Goal: Download file/media

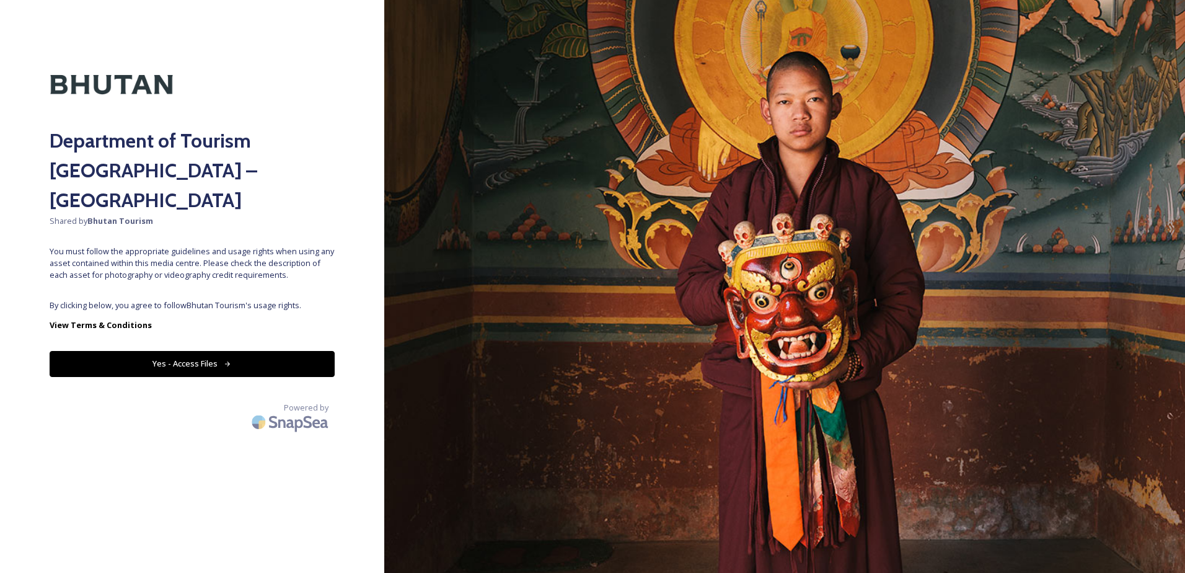
click at [143, 351] on button "Yes - Access Files" at bounding box center [192, 363] width 285 height 25
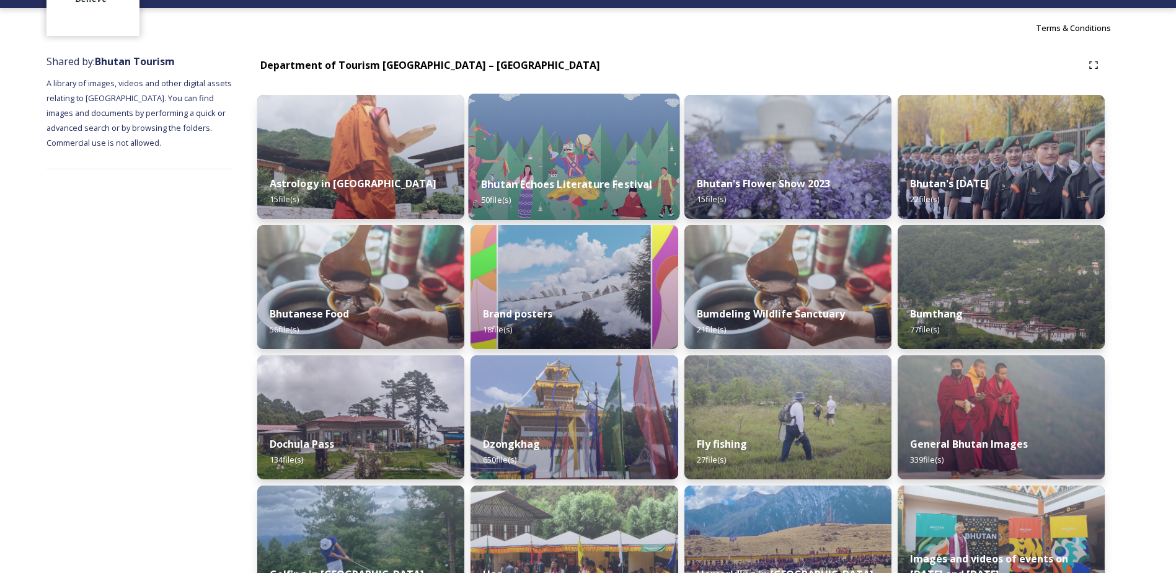
scroll to position [124, 0]
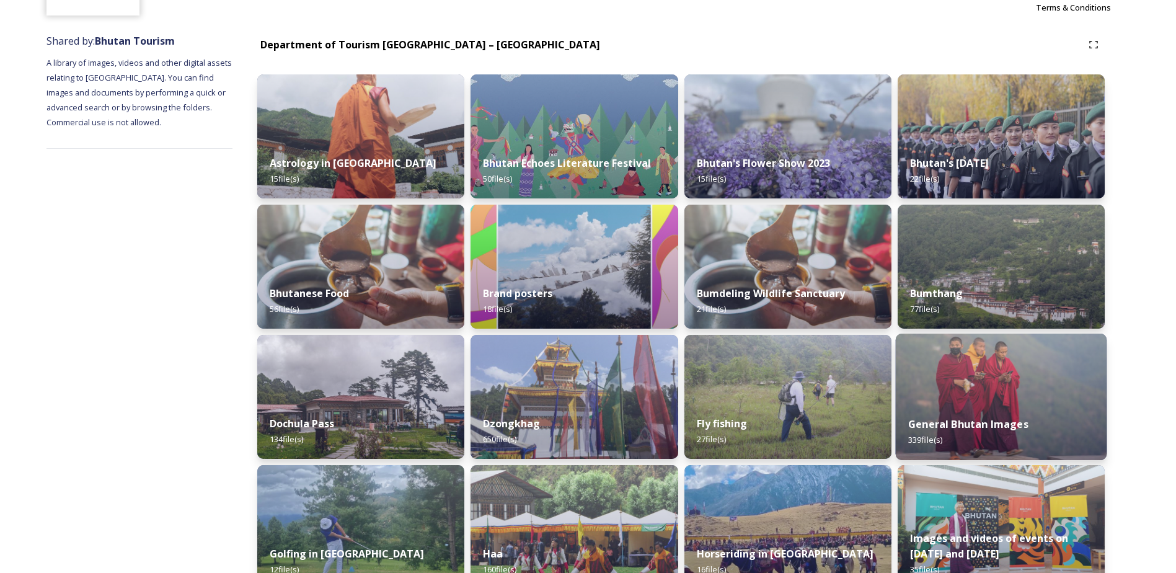
click at [1044, 421] on div "General Bhutan Images 339 file(s)" at bounding box center [1000, 432] width 211 height 56
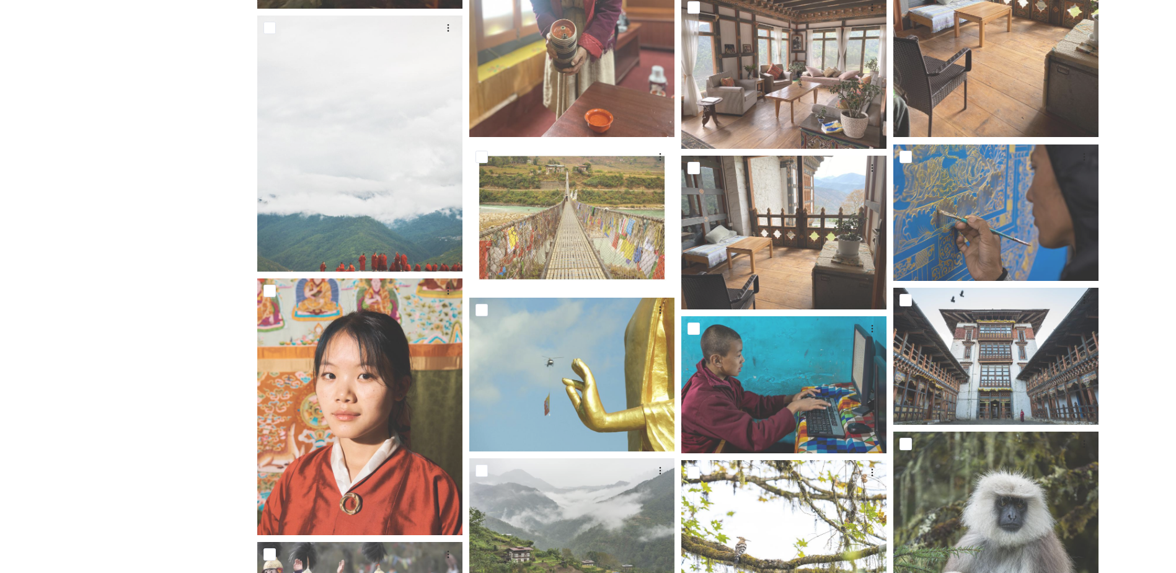
scroll to position [372, 0]
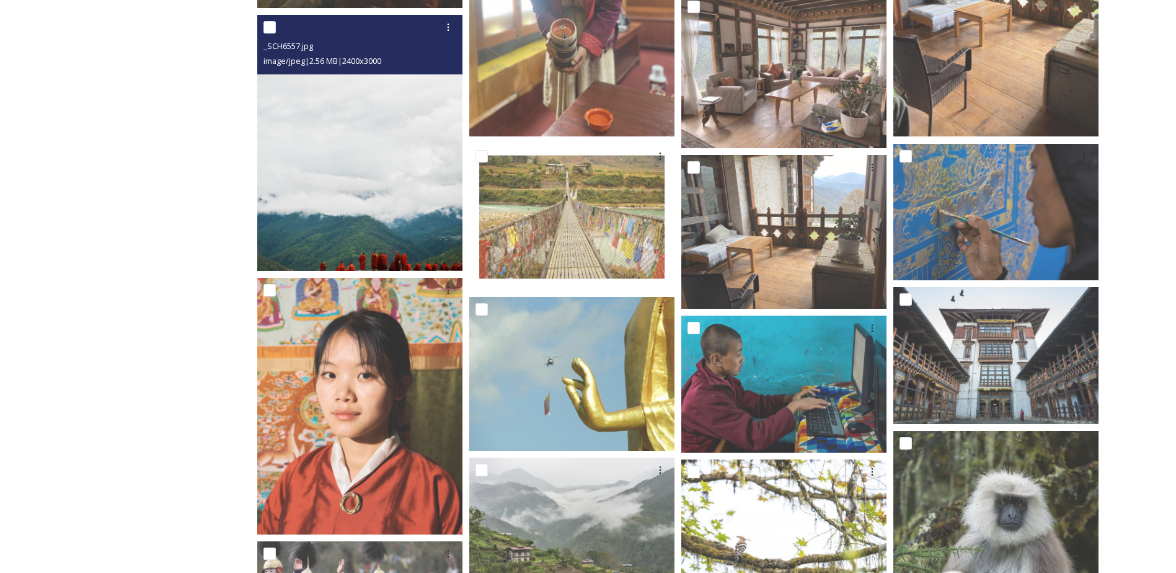
click at [379, 211] on img at bounding box center [359, 143] width 205 height 257
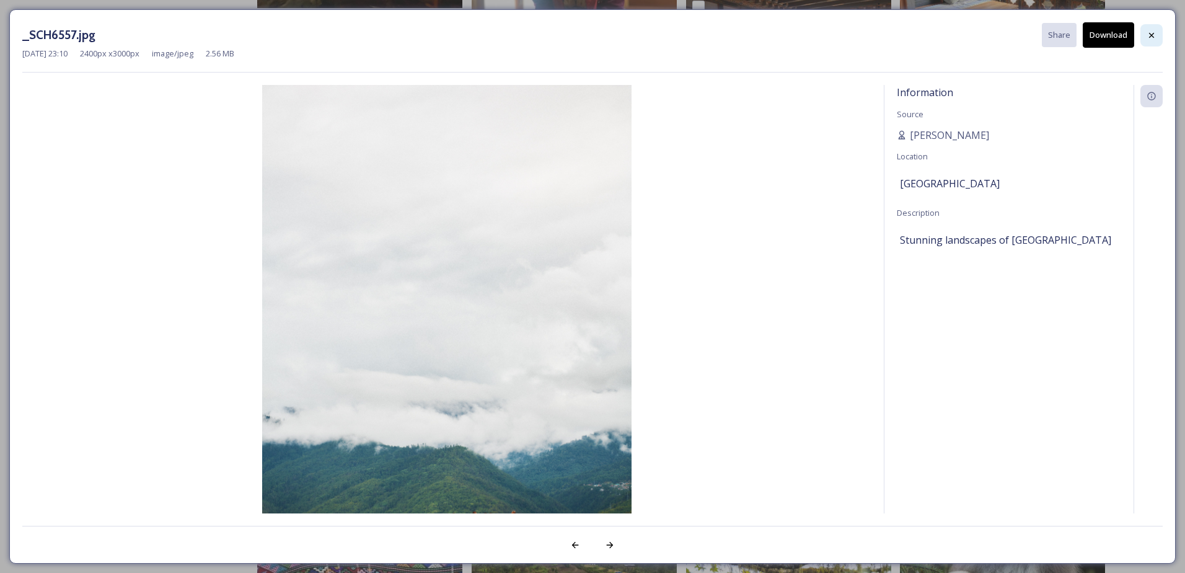
click at [1154, 36] on icon at bounding box center [1152, 35] width 10 height 10
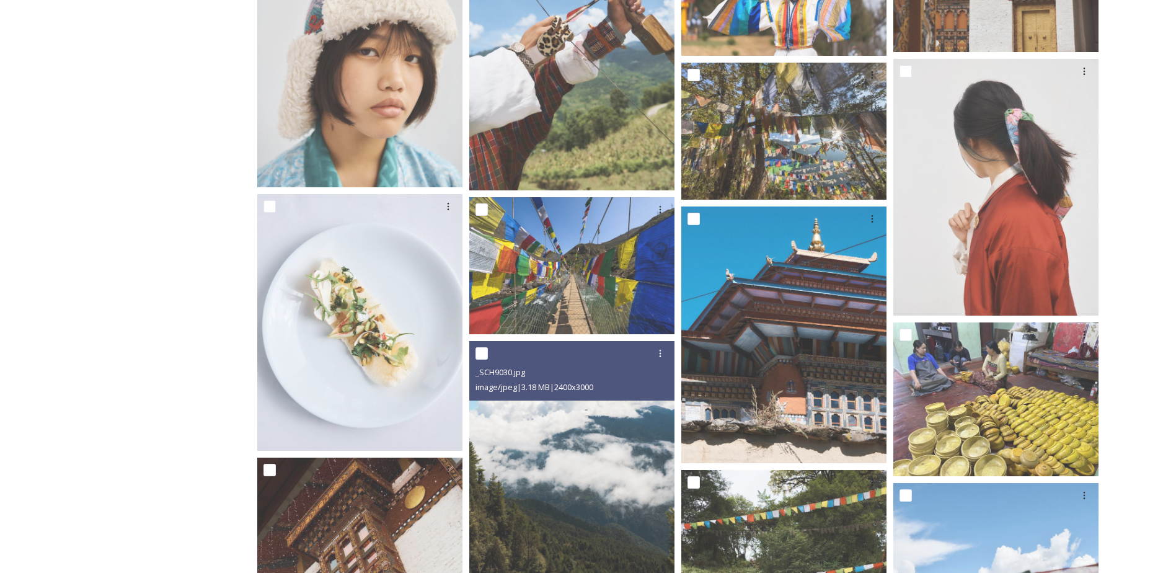
scroll to position [1302, 0]
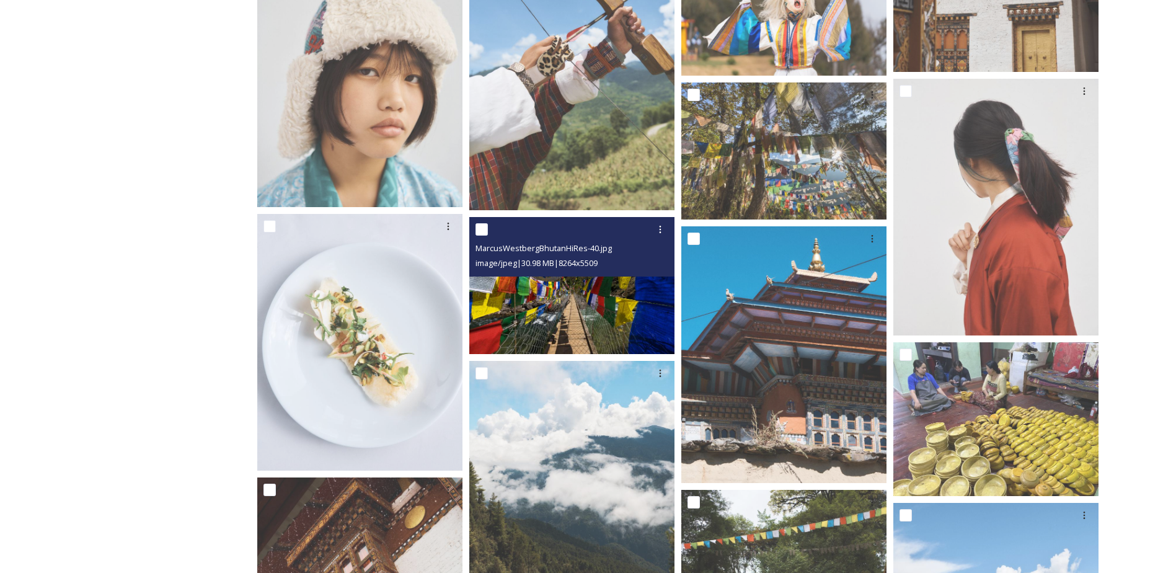
click at [536, 319] on img at bounding box center [571, 285] width 205 height 137
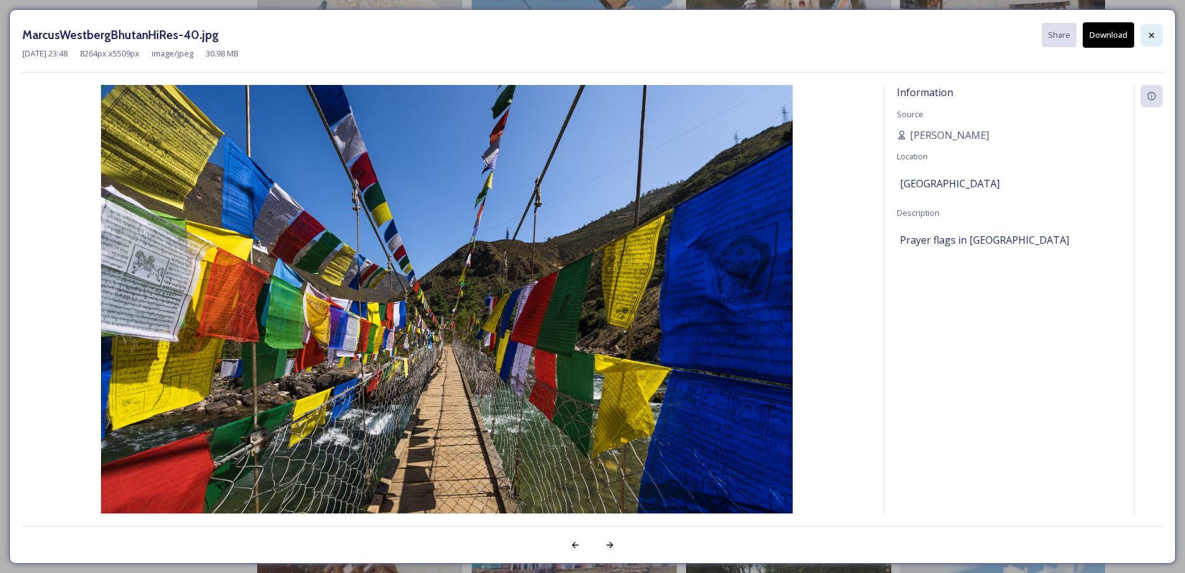
click at [1149, 35] on icon at bounding box center [1152, 35] width 10 height 10
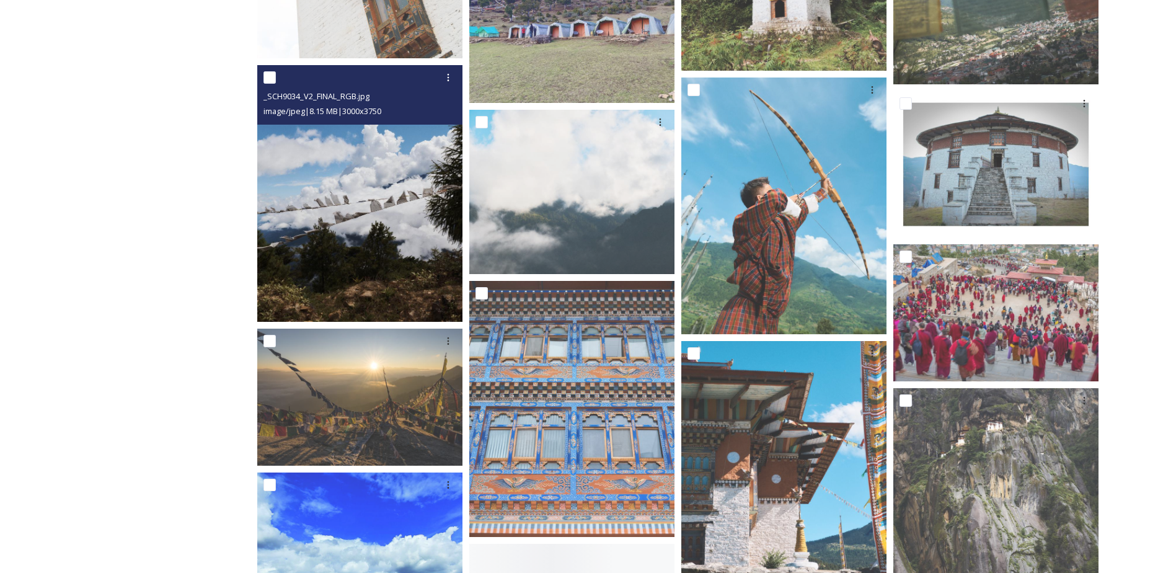
scroll to position [1984, 0]
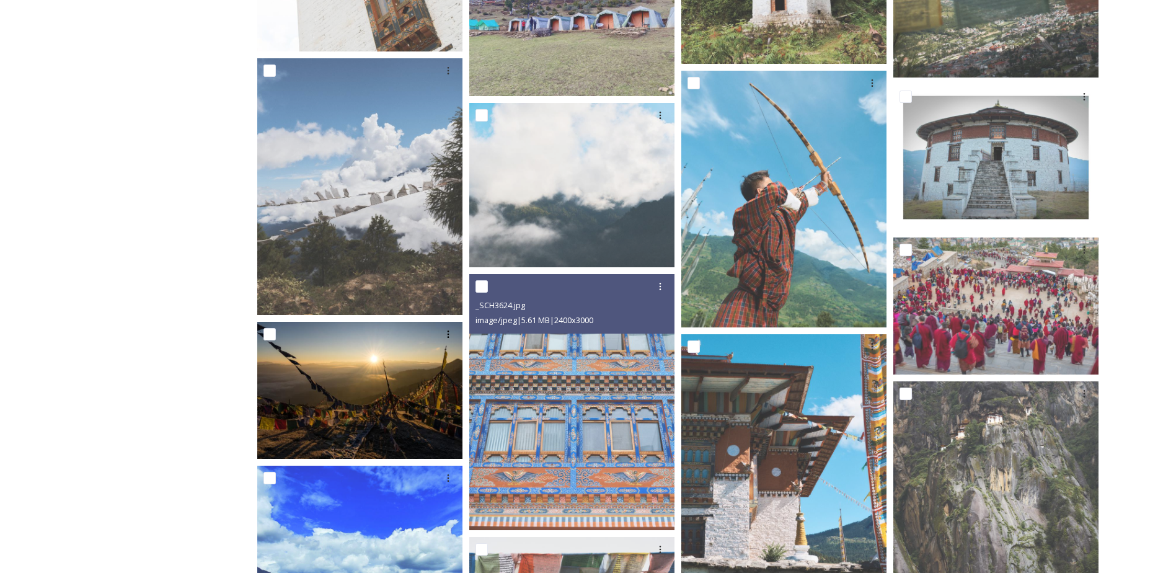
click at [402, 396] on img at bounding box center [359, 390] width 205 height 137
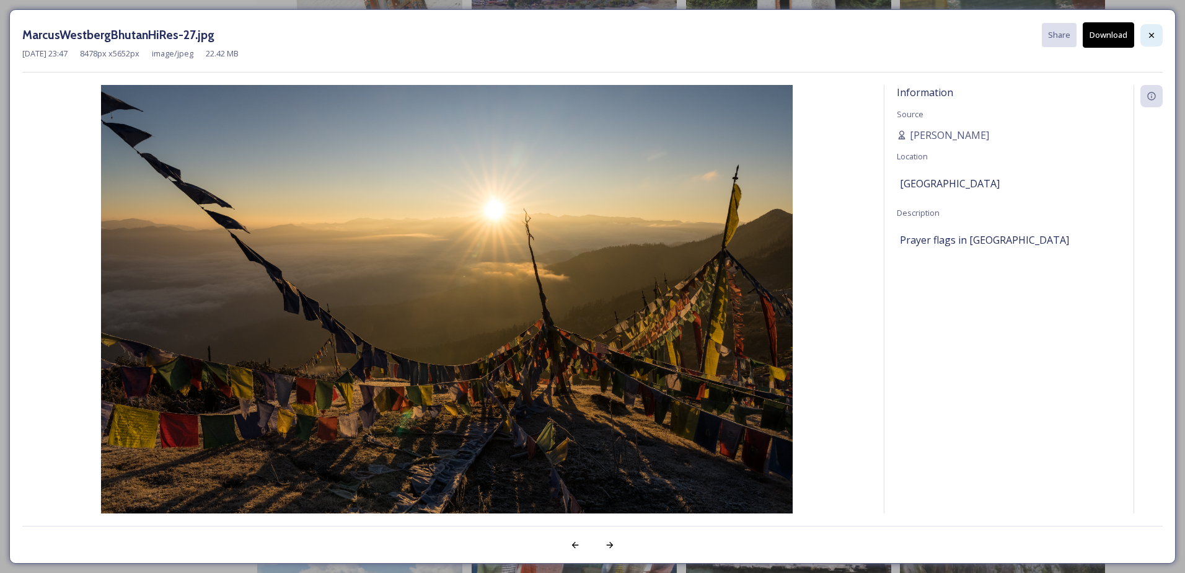
click at [1154, 36] on icon at bounding box center [1152, 35] width 10 height 10
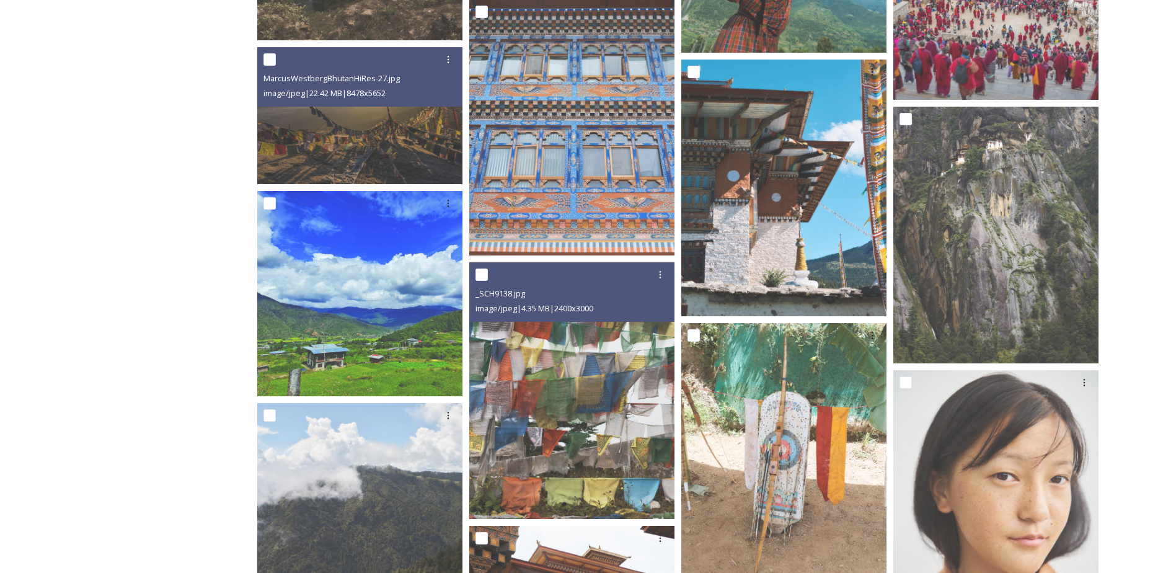
scroll to position [2294, 0]
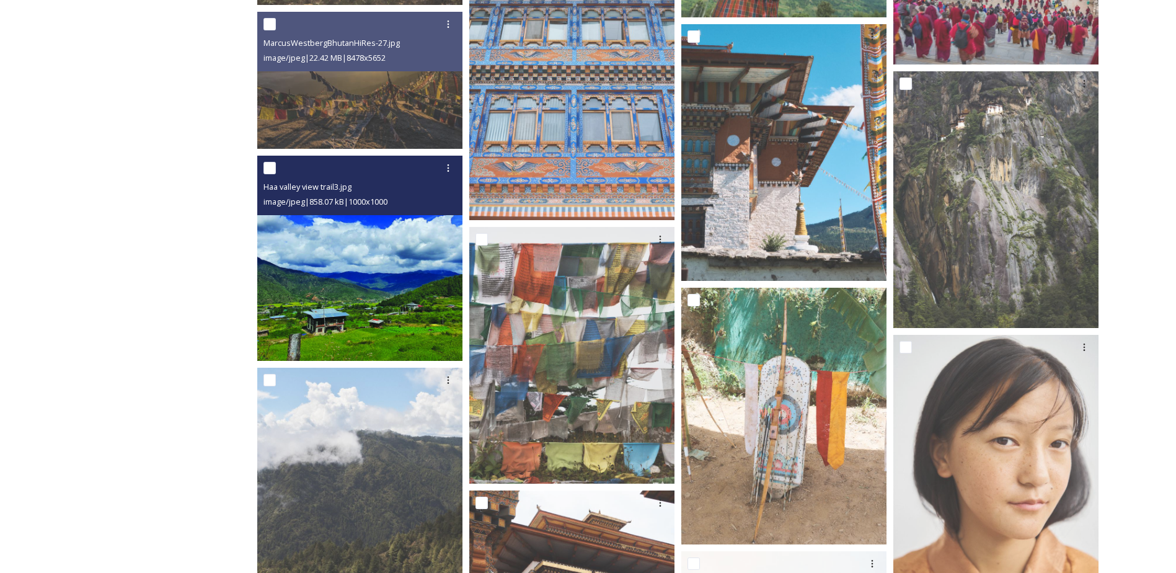
click at [394, 307] on img at bounding box center [359, 258] width 205 height 205
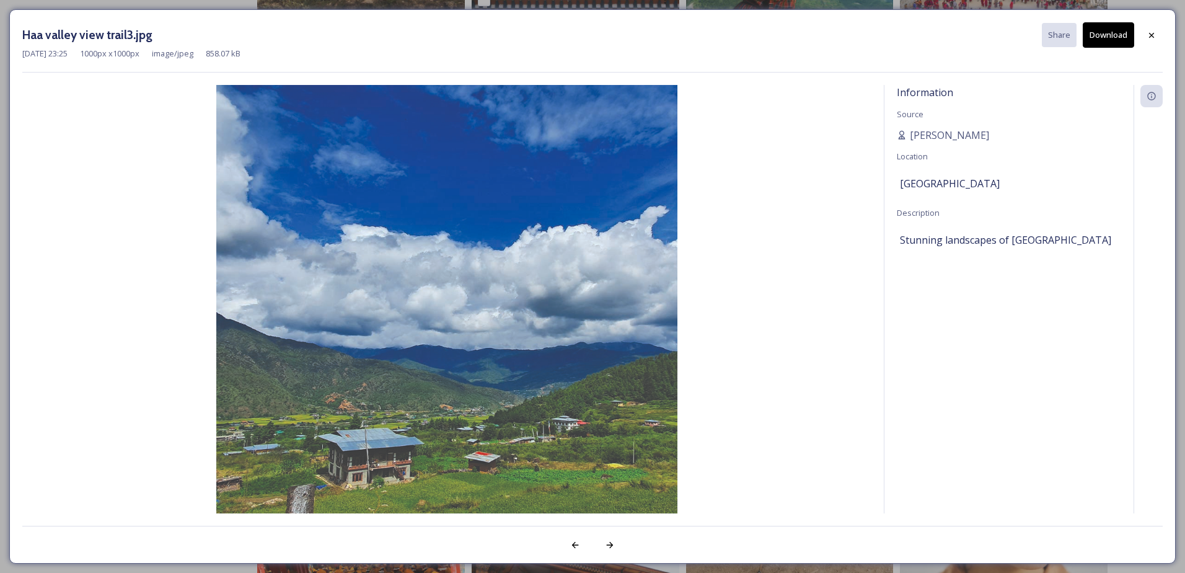
click at [1154, 31] on icon at bounding box center [1152, 35] width 10 height 10
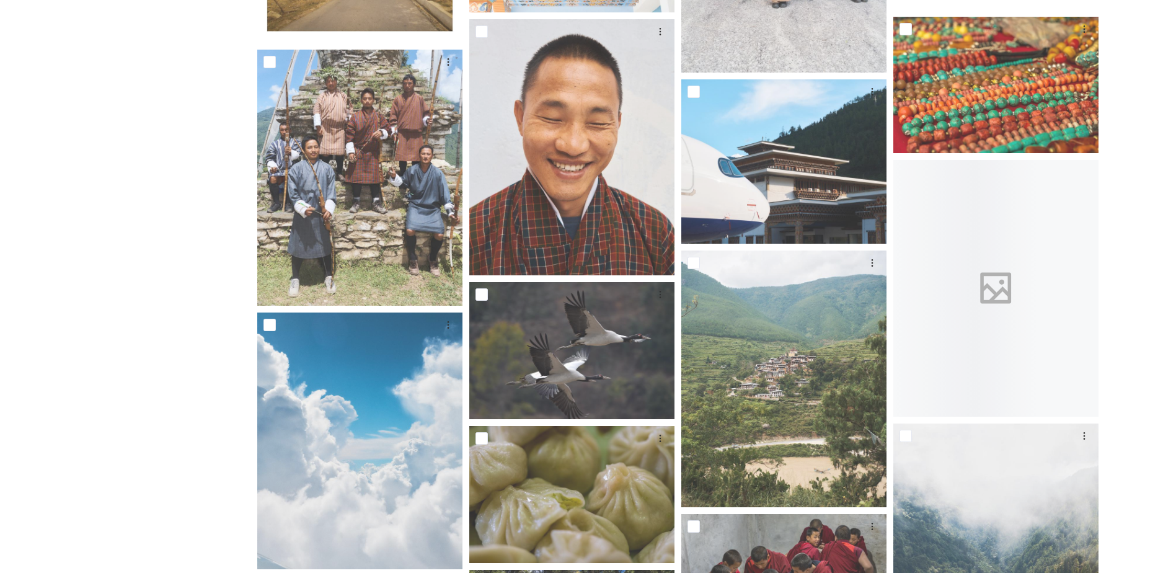
scroll to position [3286, 0]
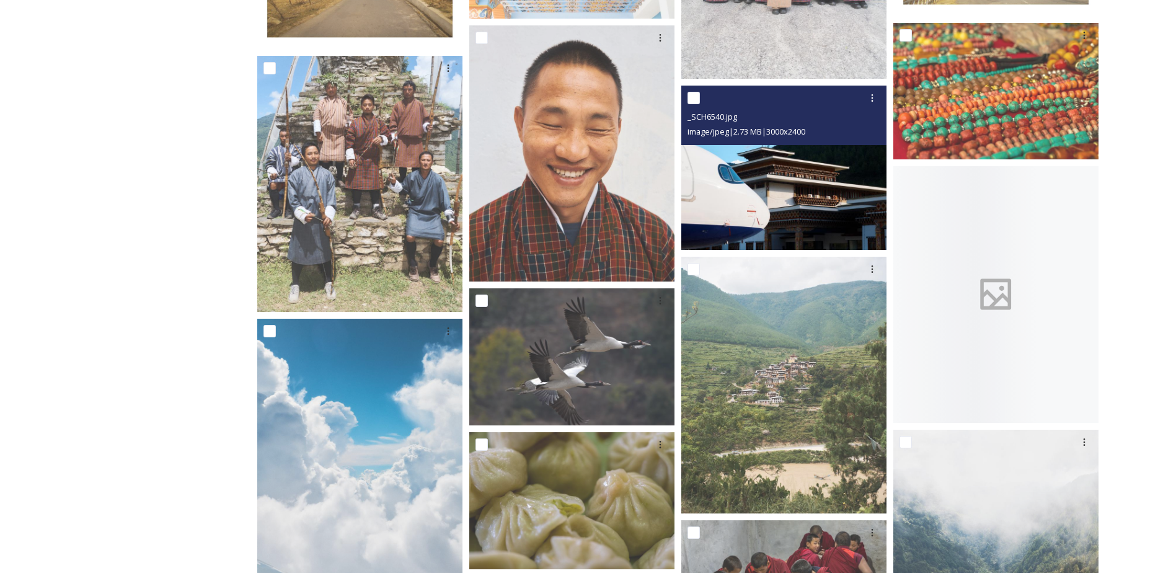
click at [783, 167] on img at bounding box center [783, 168] width 205 height 164
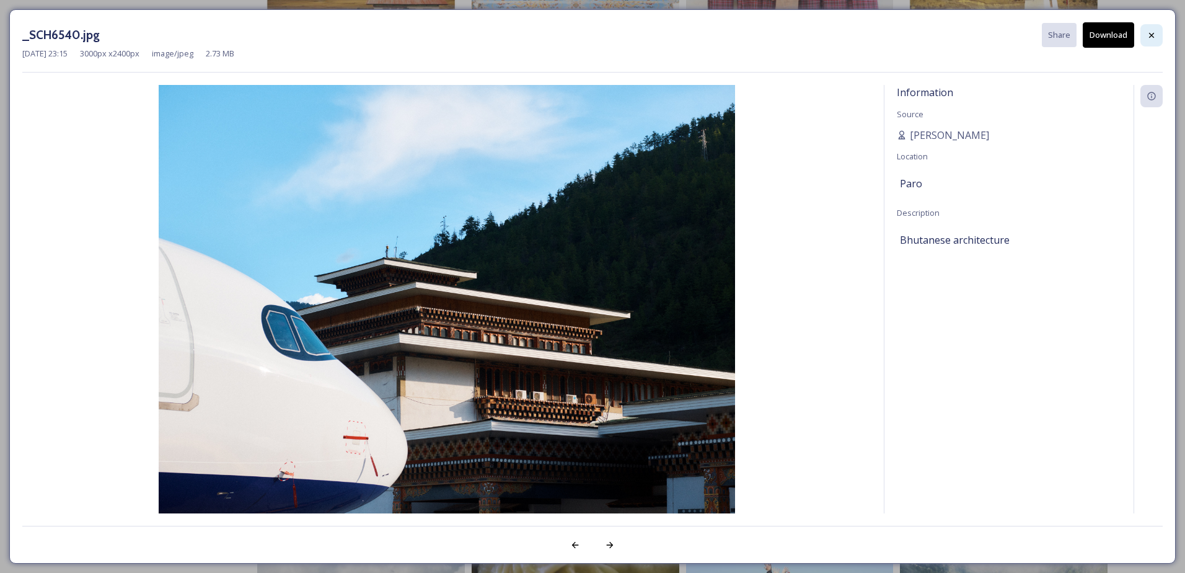
click at [1157, 38] on div at bounding box center [1152, 35] width 22 height 22
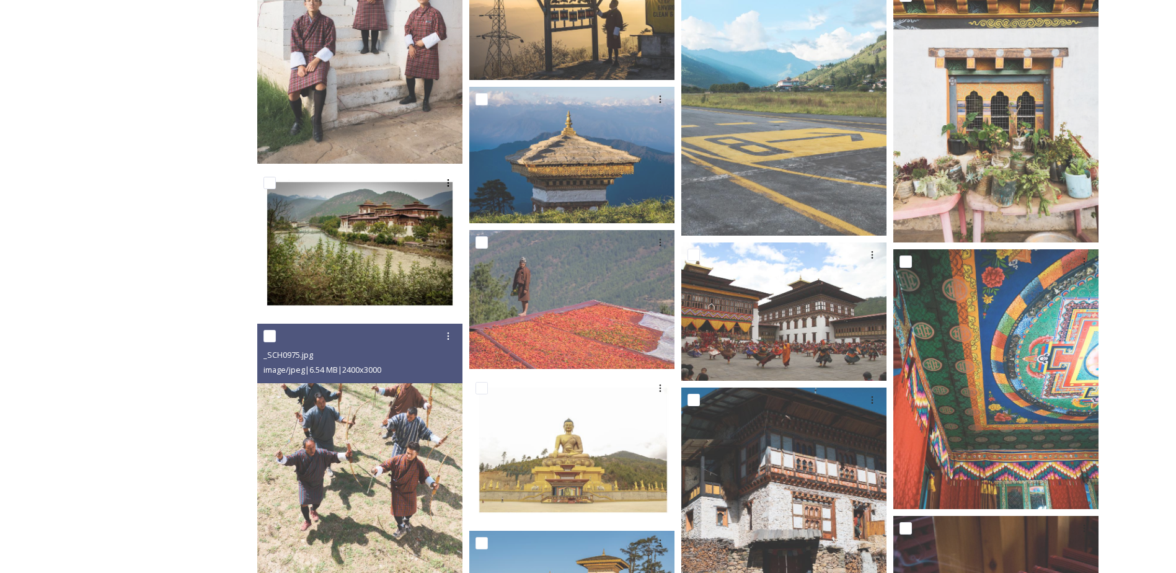
scroll to position [5952, 0]
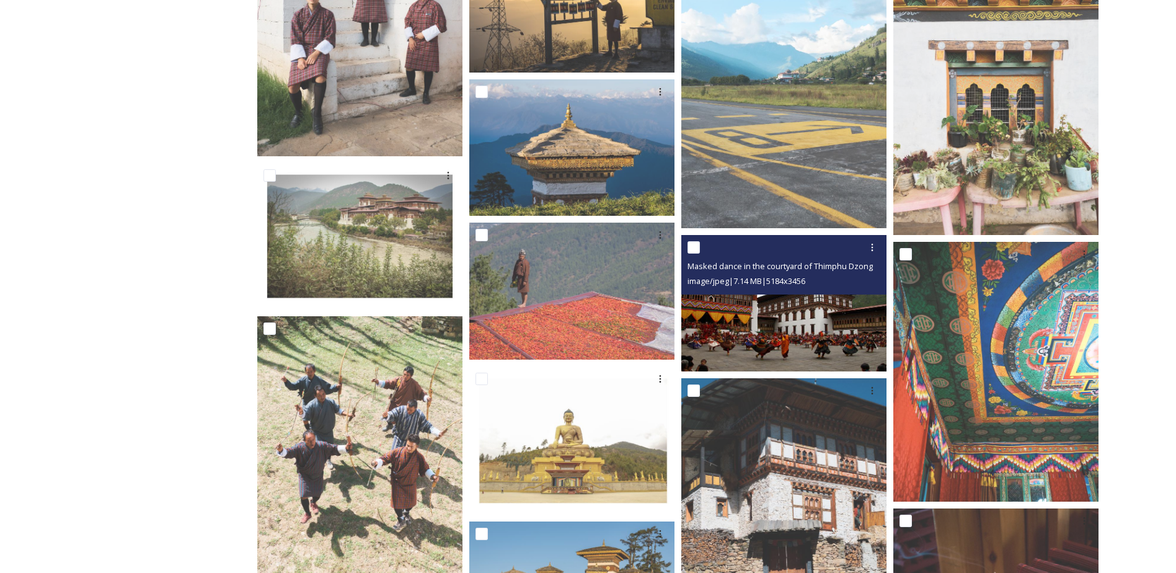
click at [777, 315] on img at bounding box center [783, 303] width 205 height 137
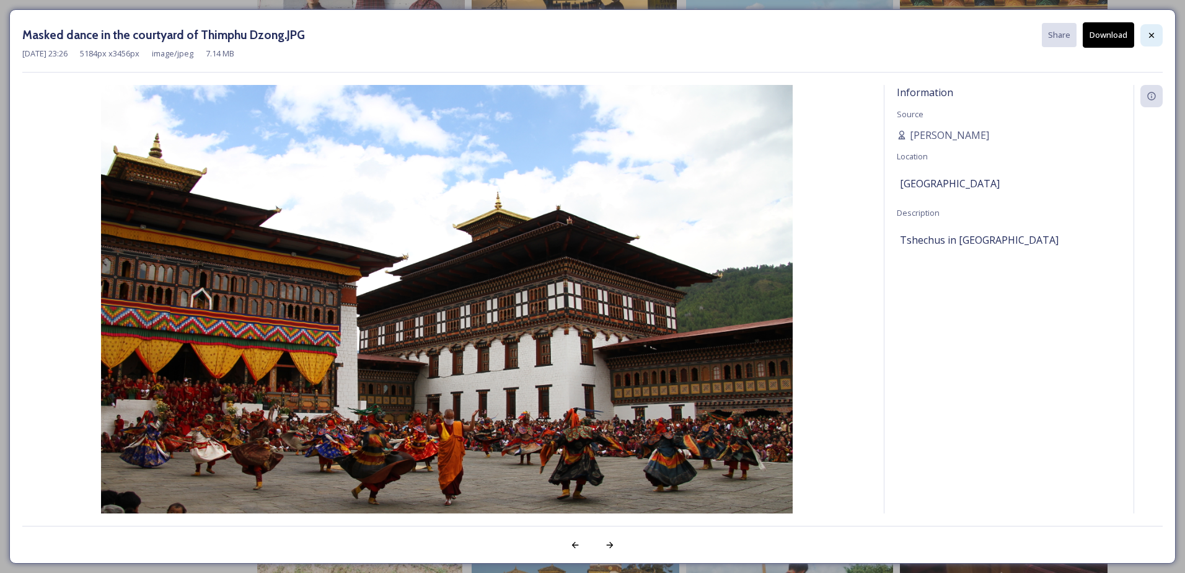
click at [1150, 36] on icon at bounding box center [1152, 35] width 10 height 10
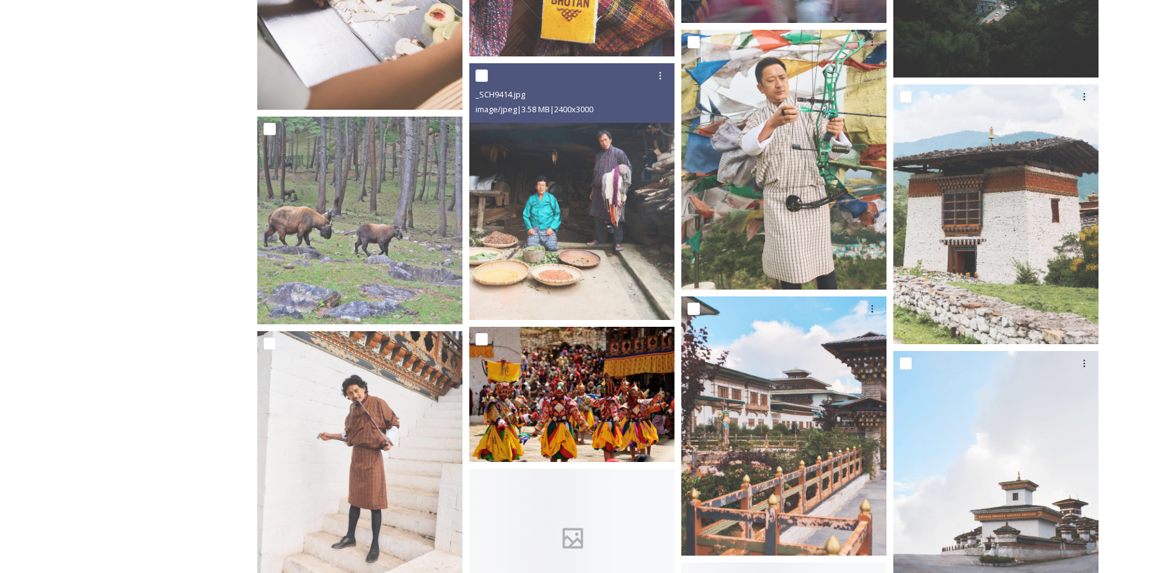
scroll to position [8555, 0]
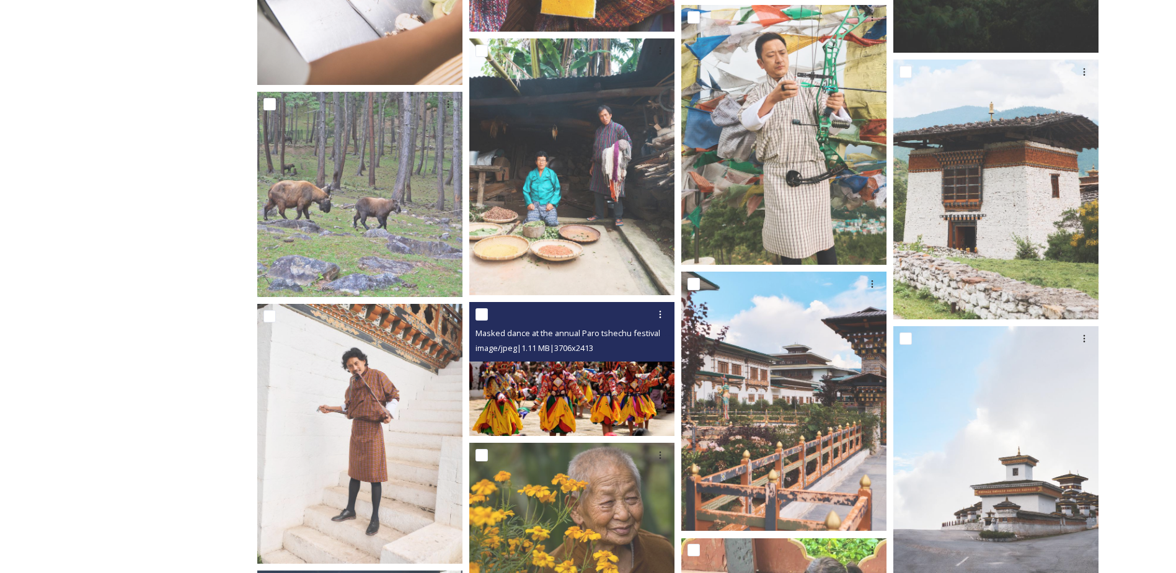
click at [595, 368] on img at bounding box center [571, 369] width 205 height 134
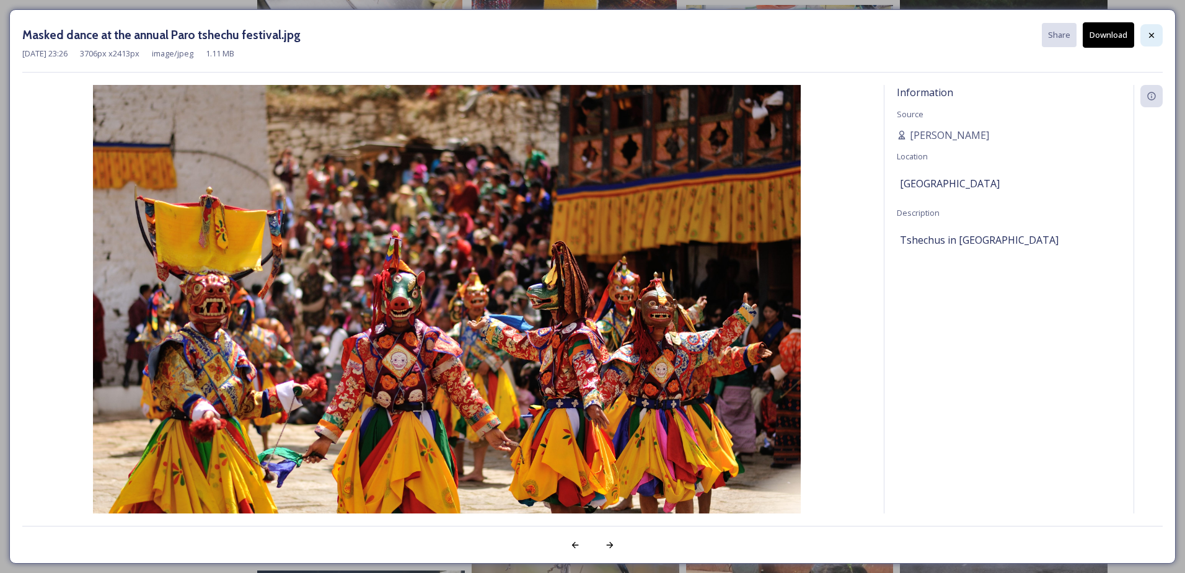
click at [1143, 35] on div at bounding box center [1152, 35] width 22 height 22
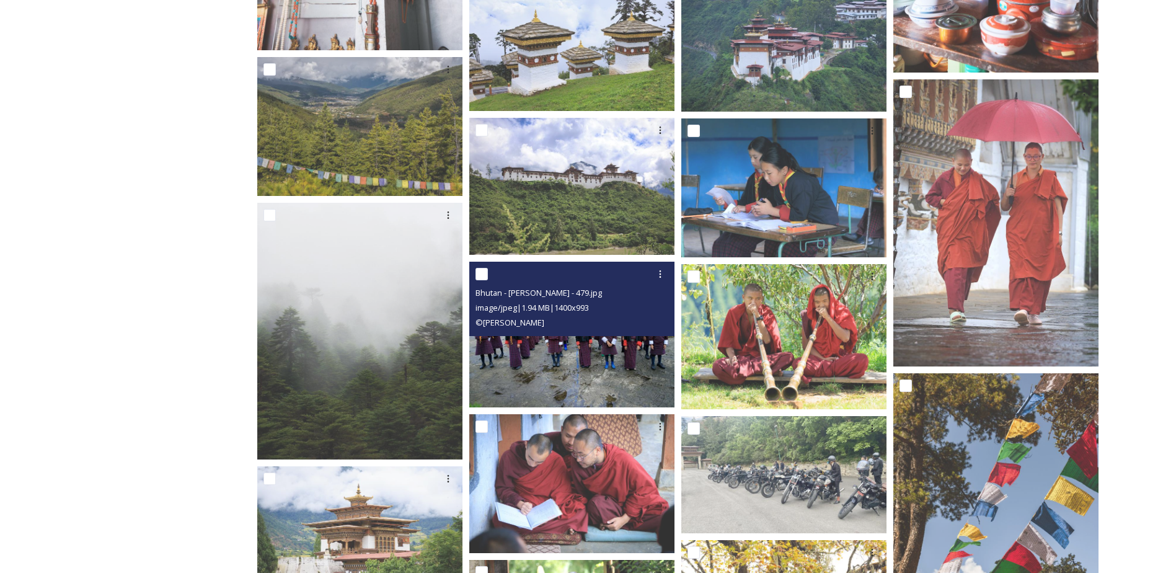
scroll to position [10229, 0]
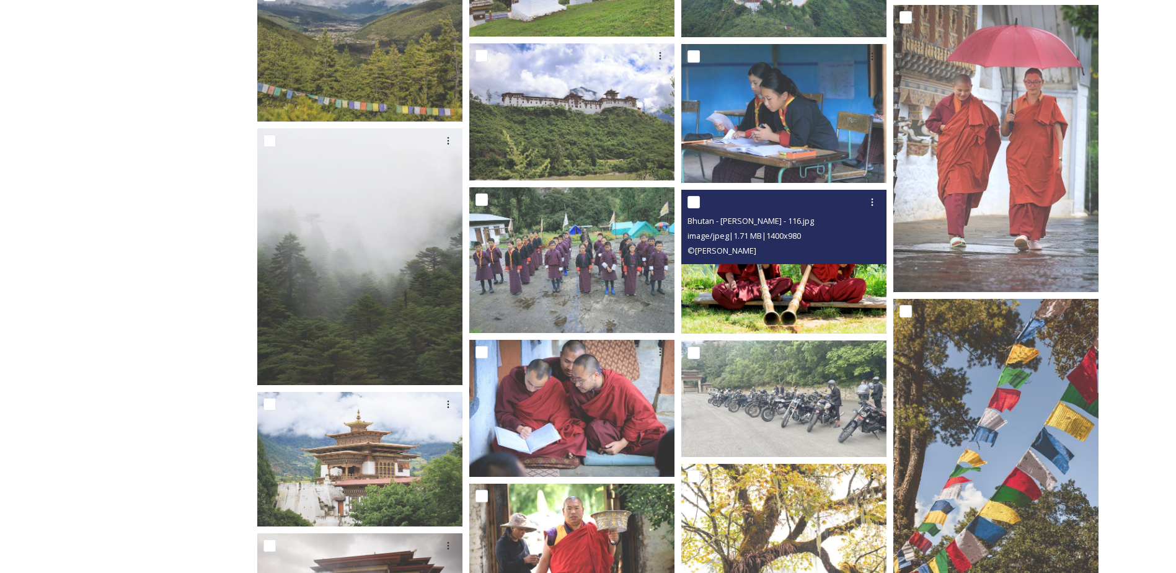
click at [769, 268] on img at bounding box center [783, 262] width 205 height 144
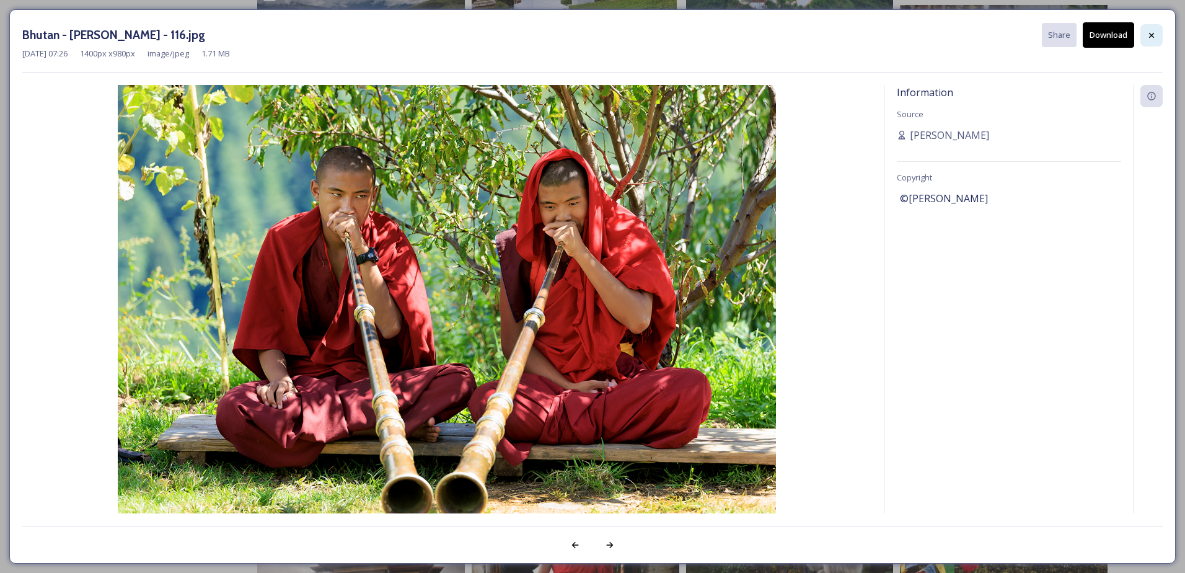
click at [1144, 33] on div at bounding box center [1152, 35] width 22 height 22
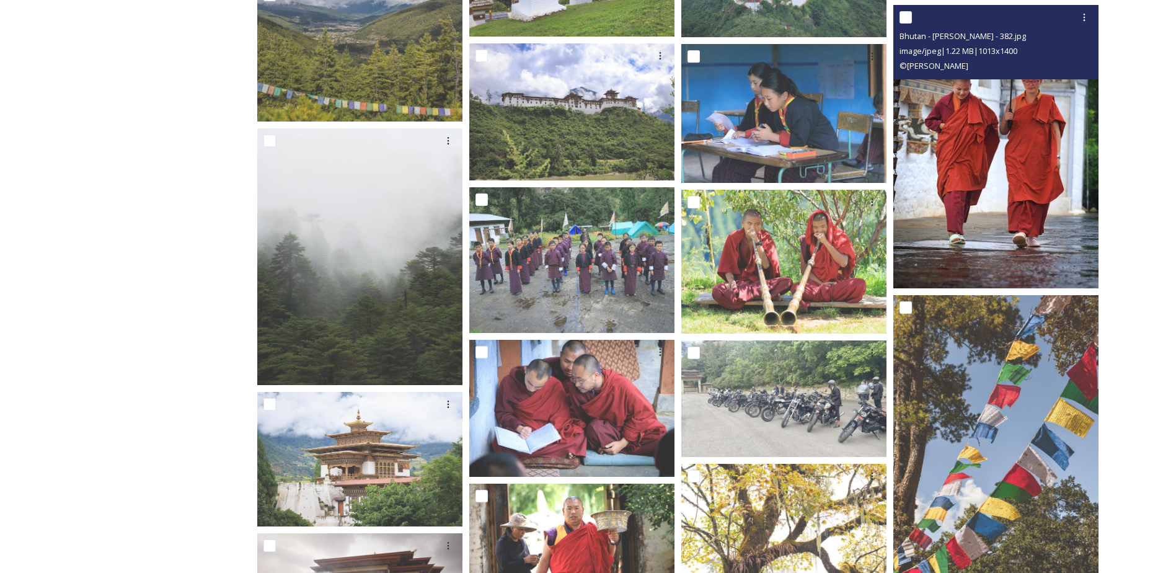
click at [982, 182] on img at bounding box center [995, 146] width 205 height 283
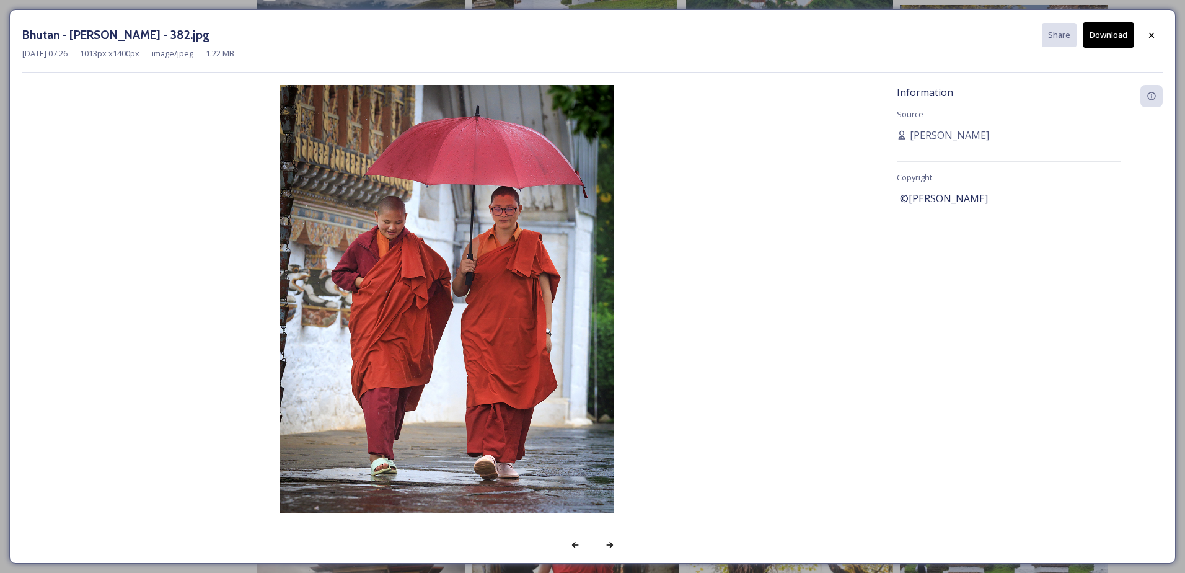
click at [1152, 33] on icon at bounding box center [1152, 35] width 10 height 10
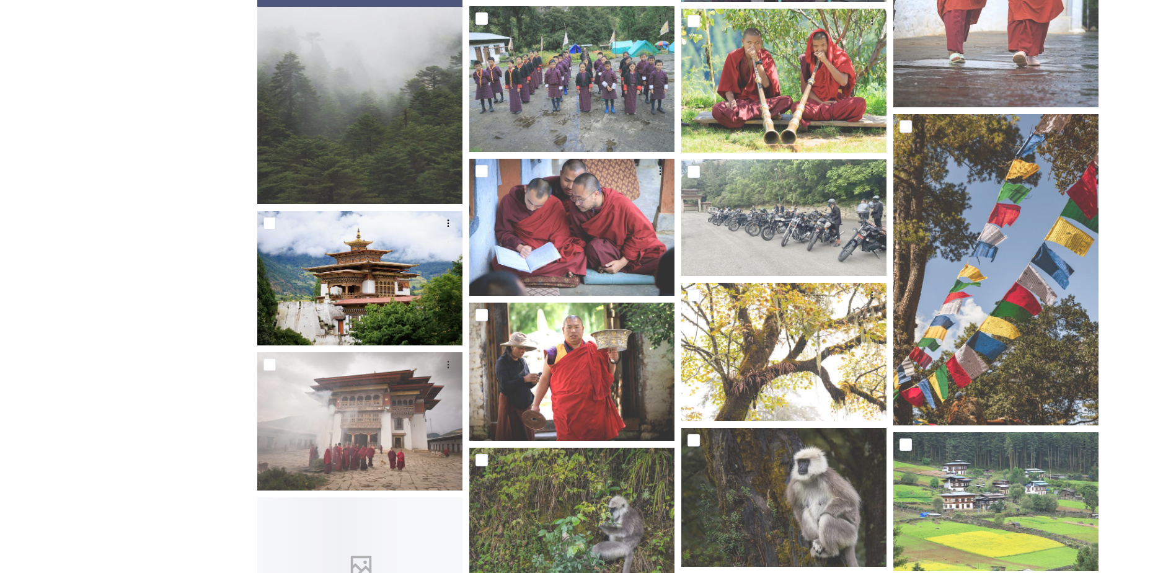
scroll to position [10415, 0]
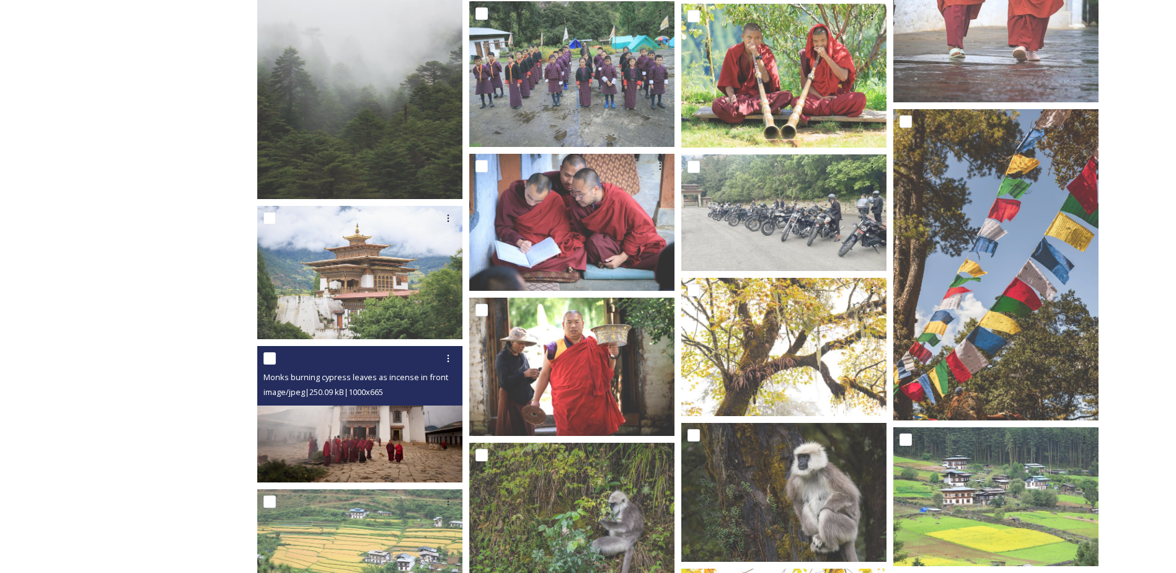
click at [355, 398] on div "image/jpeg | 250.09 kB | 1000 x 665" at bounding box center [361, 391] width 196 height 15
click at [347, 413] on img at bounding box center [359, 414] width 205 height 136
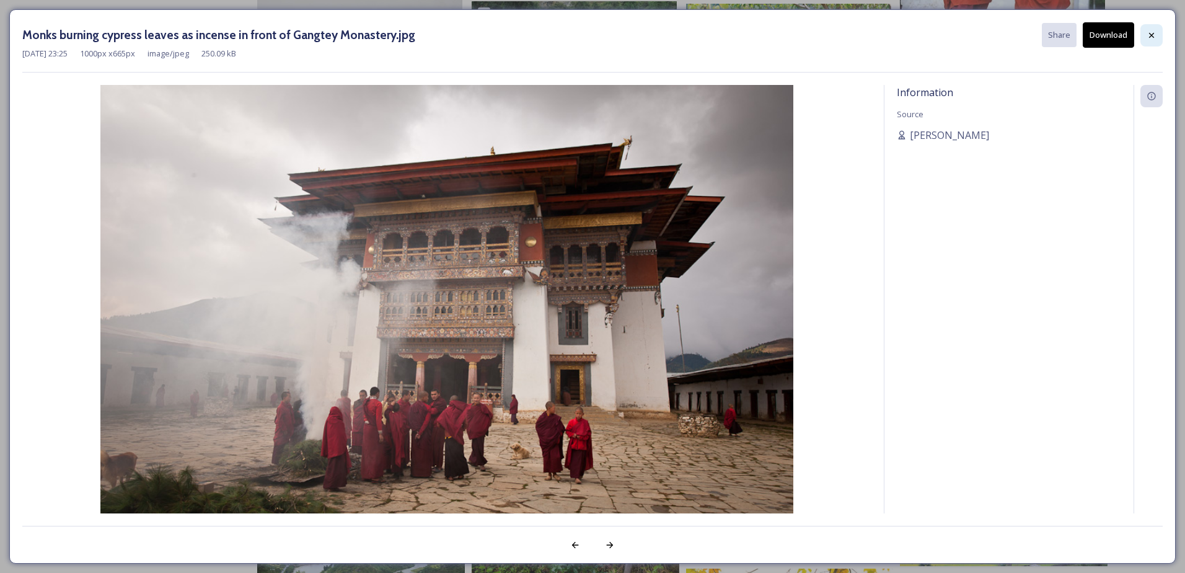
click at [1158, 35] on div at bounding box center [1152, 35] width 22 height 22
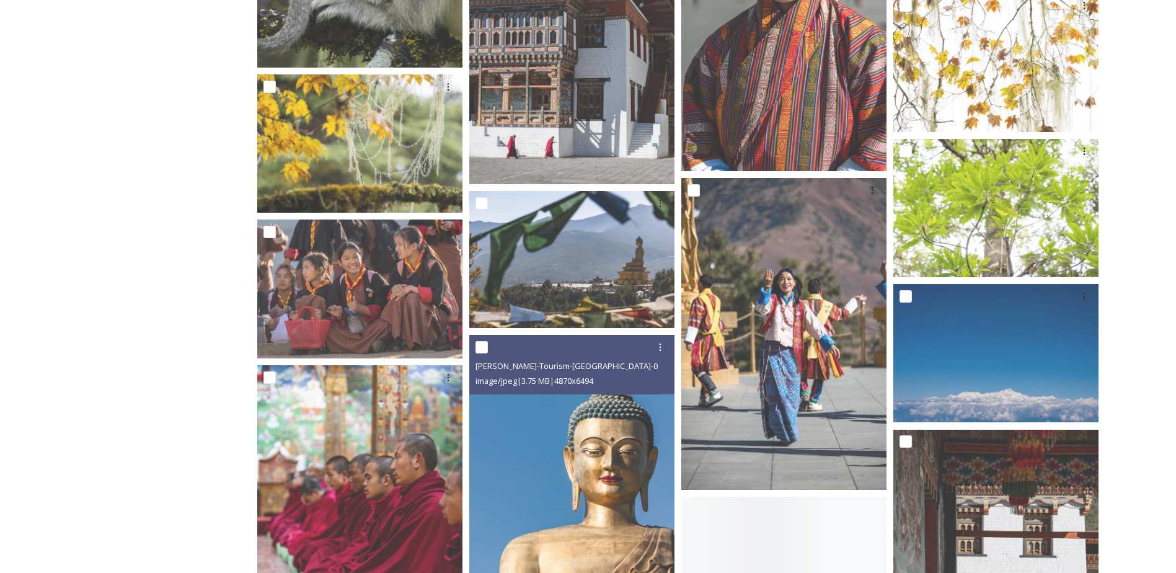
scroll to position [12089, 0]
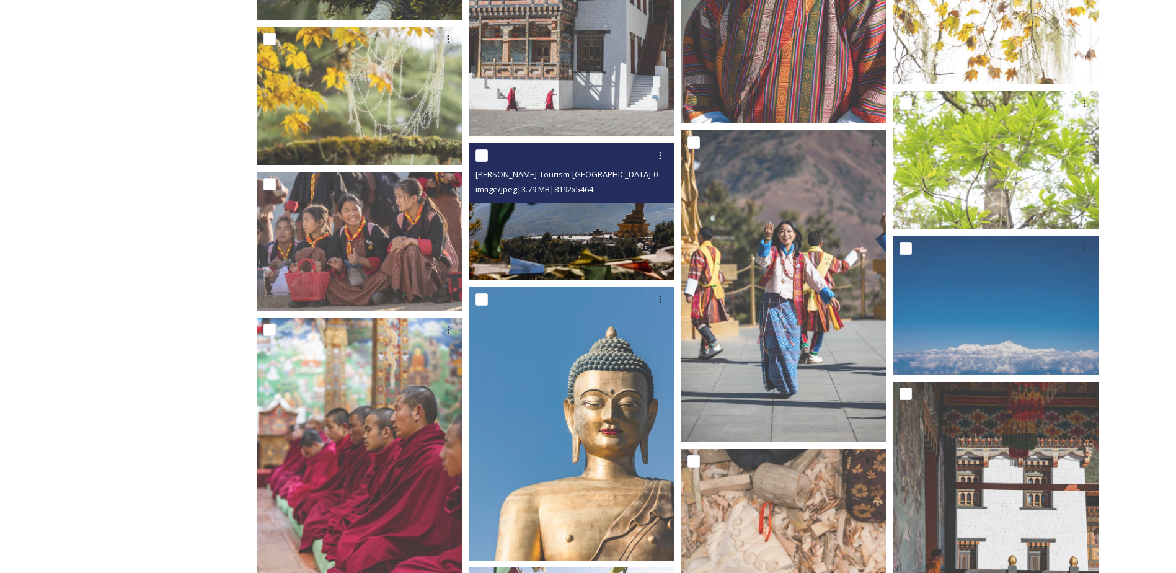
click at [557, 255] on img at bounding box center [571, 211] width 205 height 137
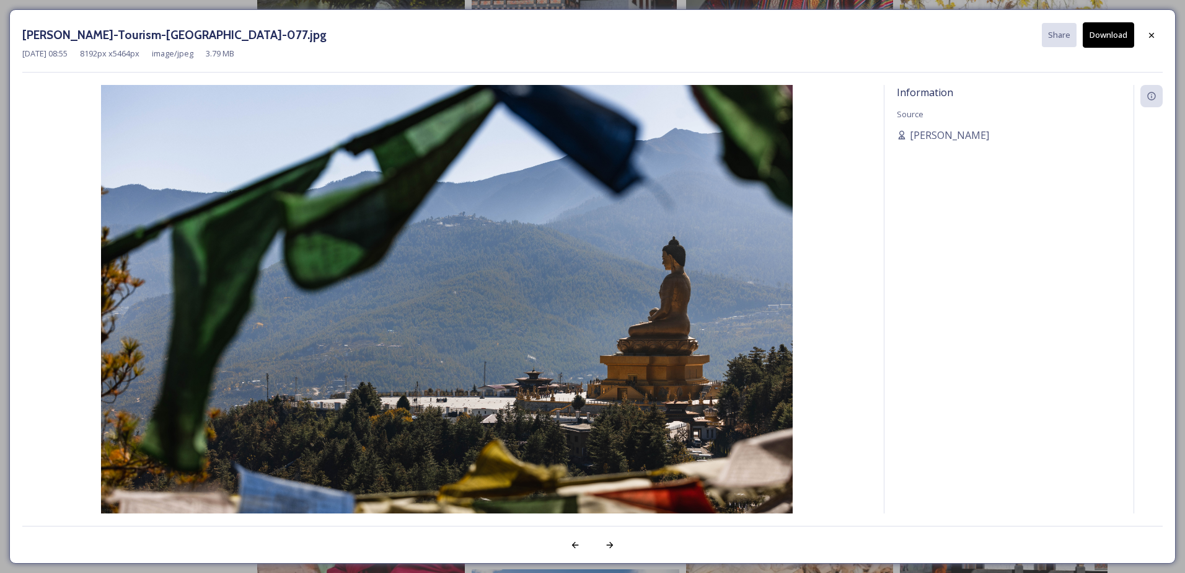
click at [1115, 36] on button "Download" at bounding box center [1108, 34] width 51 height 25
drag, startPoint x: 1153, startPoint y: 33, endPoint x: 1144, endPoint y: 36, distance: 9.2
click at [1153, 33] on icon at bounding box center [1152, 35] width 10 height 10
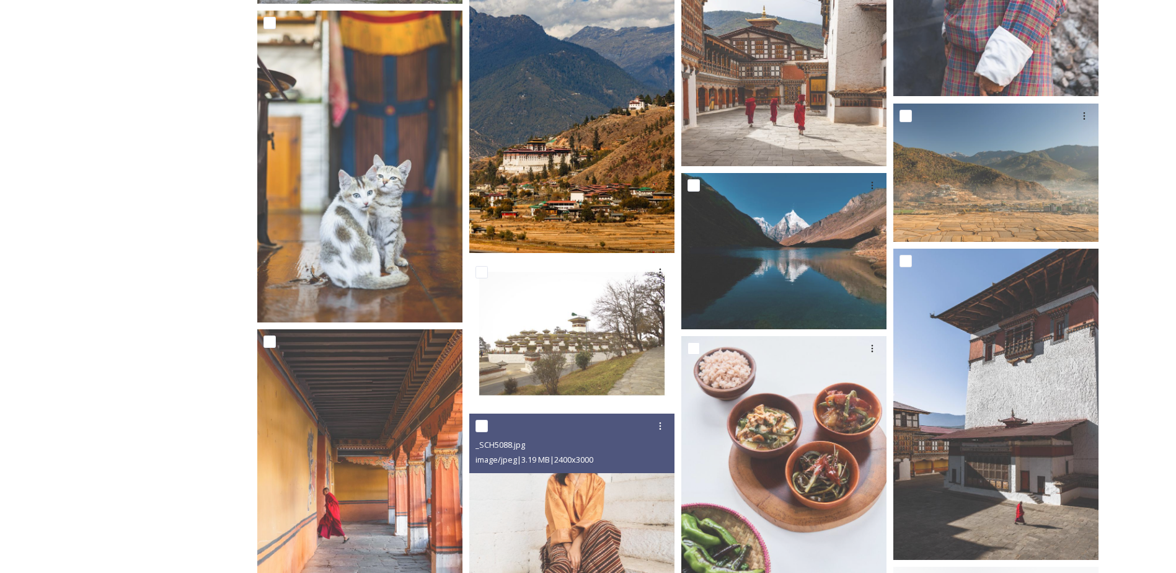
scroll to position [16925, 0]
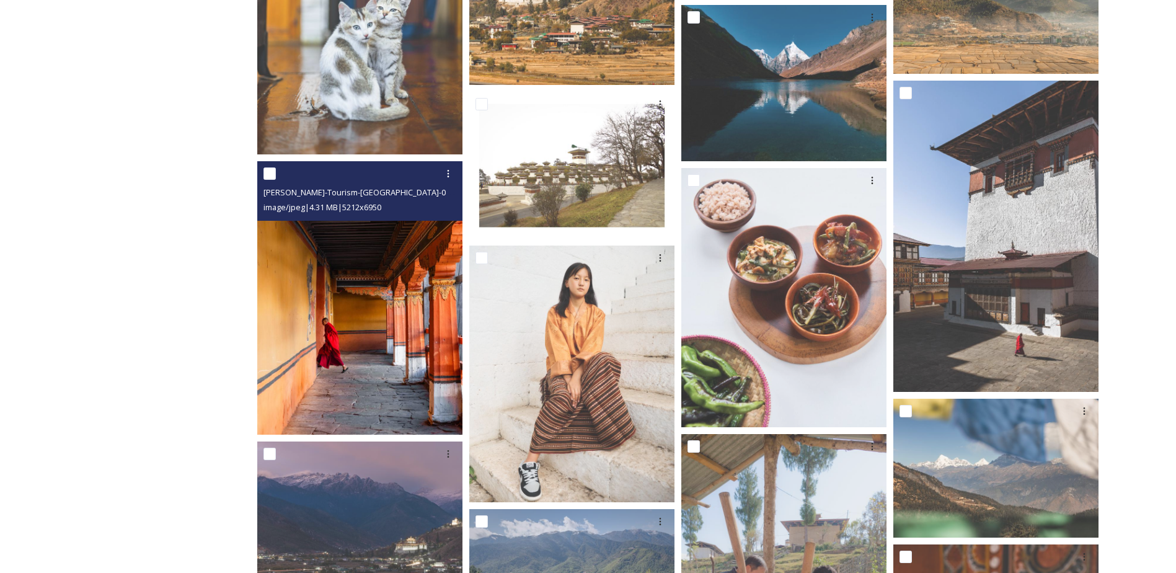
click at [350, 322] on img at bounding box center [359, 297] width 205 height 273
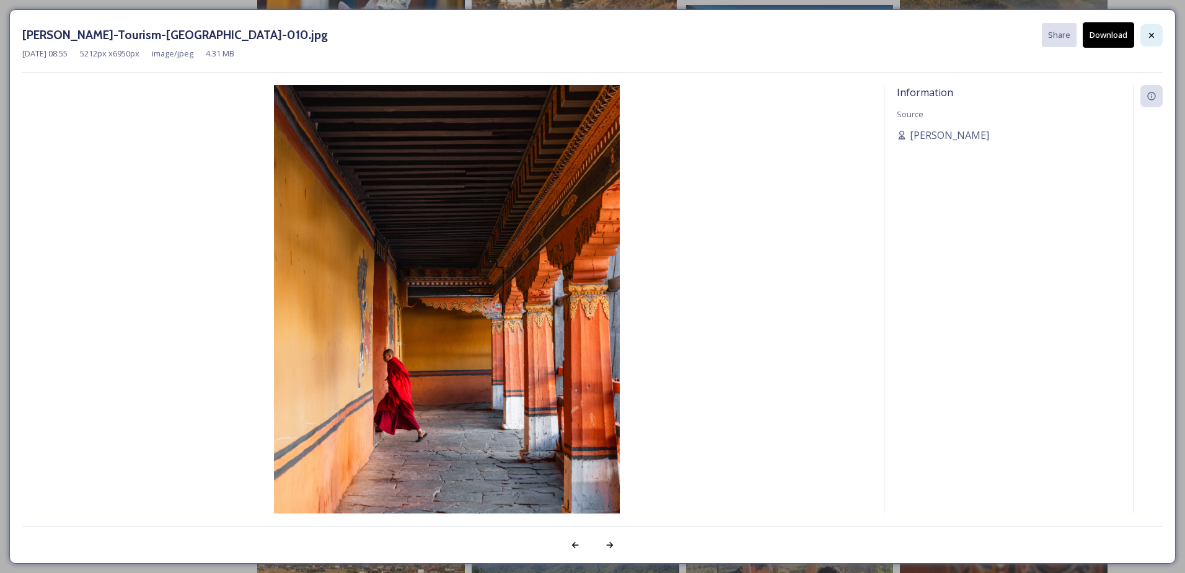
click at [1152, 34] on icon at bounding box center [1152, 35] width 10 height 10
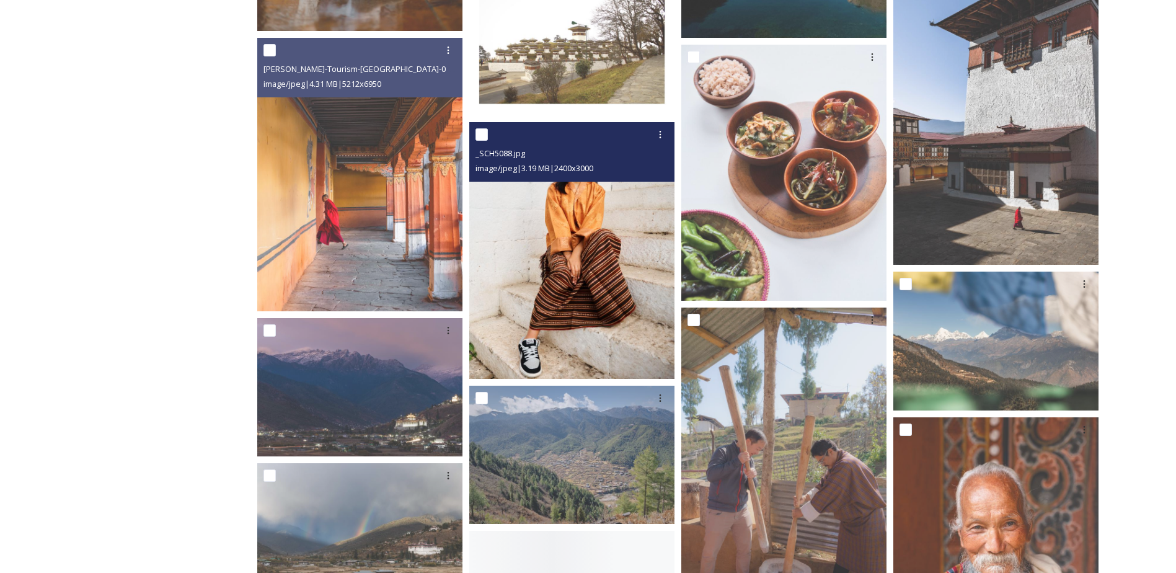
scroll to position [17049, 0]
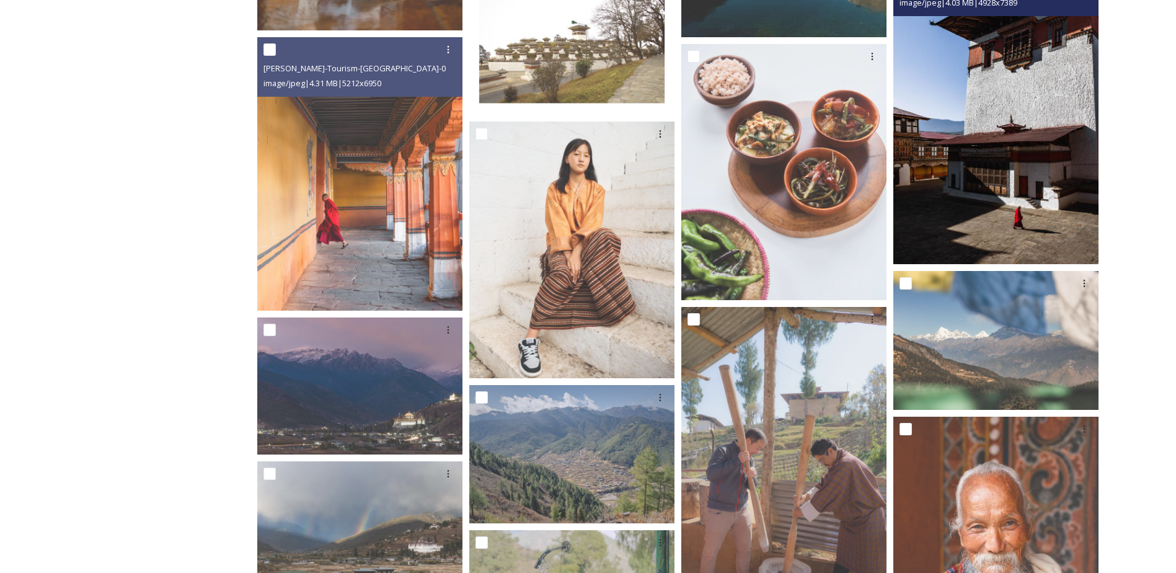
click at [1025, 84] on img at bounding box center [995, 110] width 205 height 307
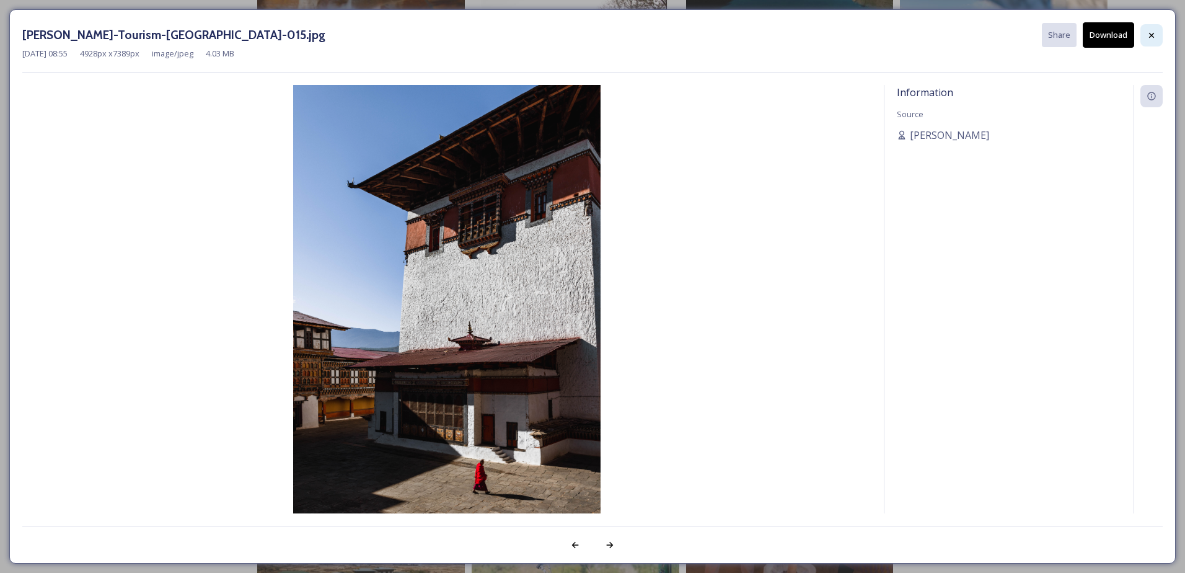
click at [1152, 29] on div at bounding box center [1152, 35] width 22 height 22
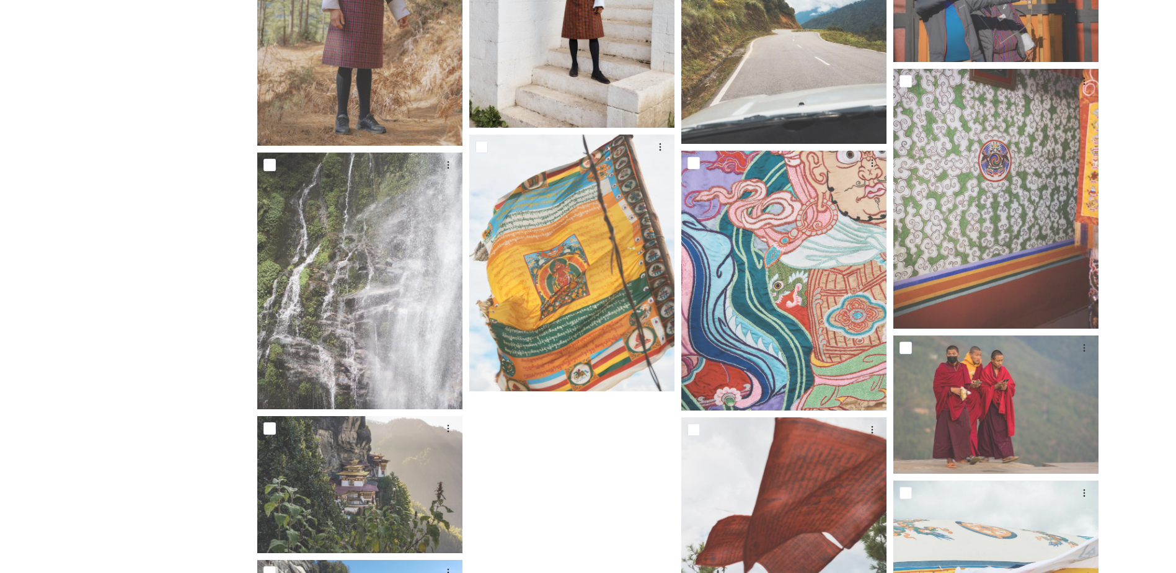
scroll to position [18089, 0]
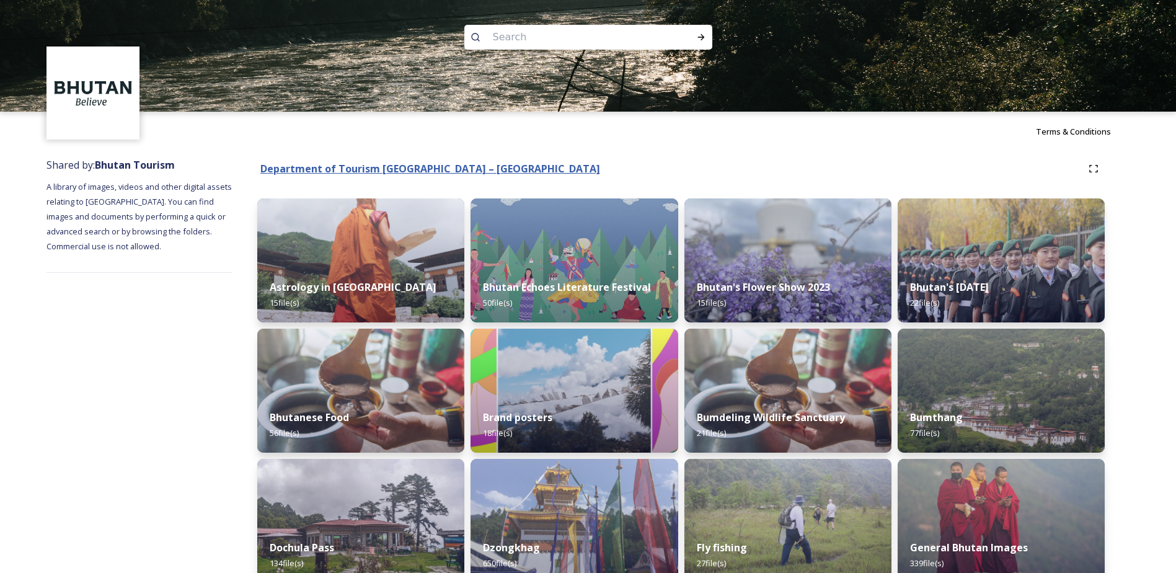
click at [464, 168] on strong "Department of Tourism [GEOGRAPHIC_DATA] – [GEOGRAPHIC_DATA]" at bounding box center [430, 169] width 340 height 14
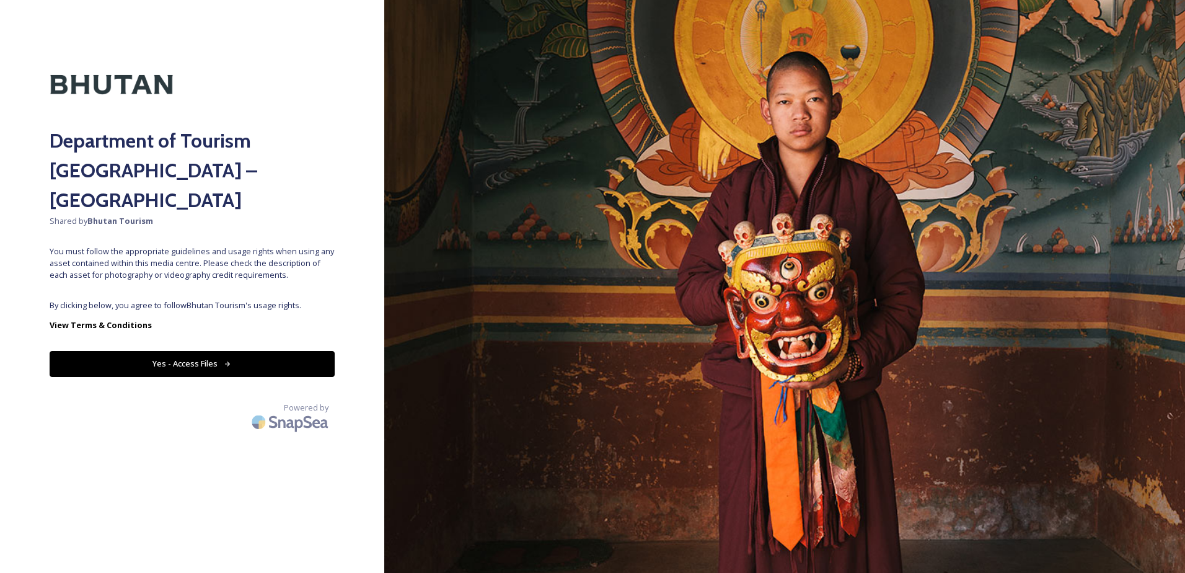
click at [201, 351] on button "Yes - Access Files" at bounding box center [192, 363] width 285 height 25
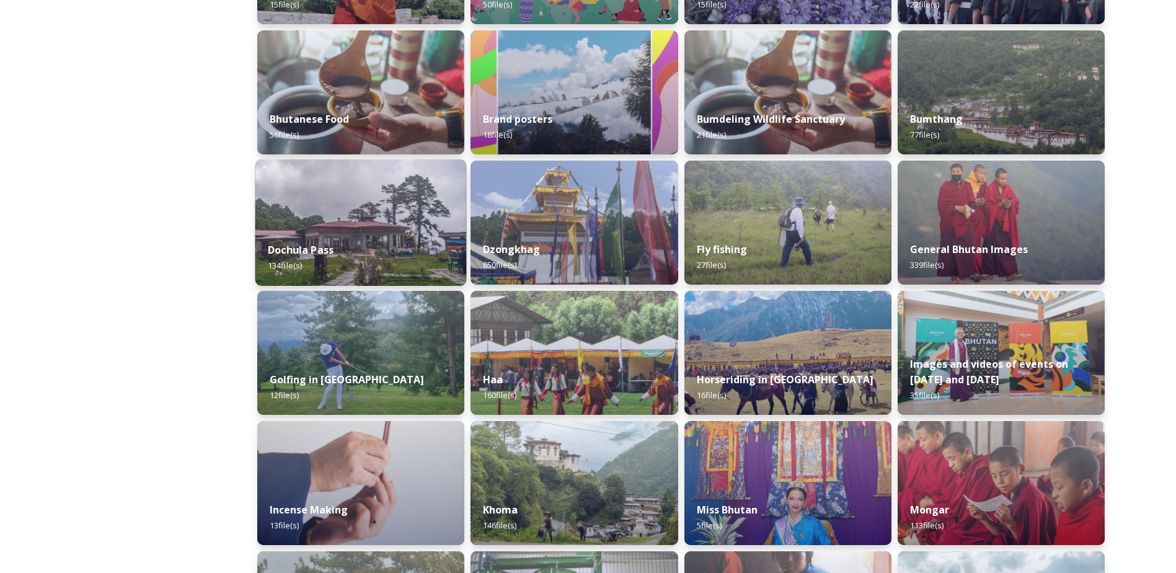
scroll to position [310, 0]
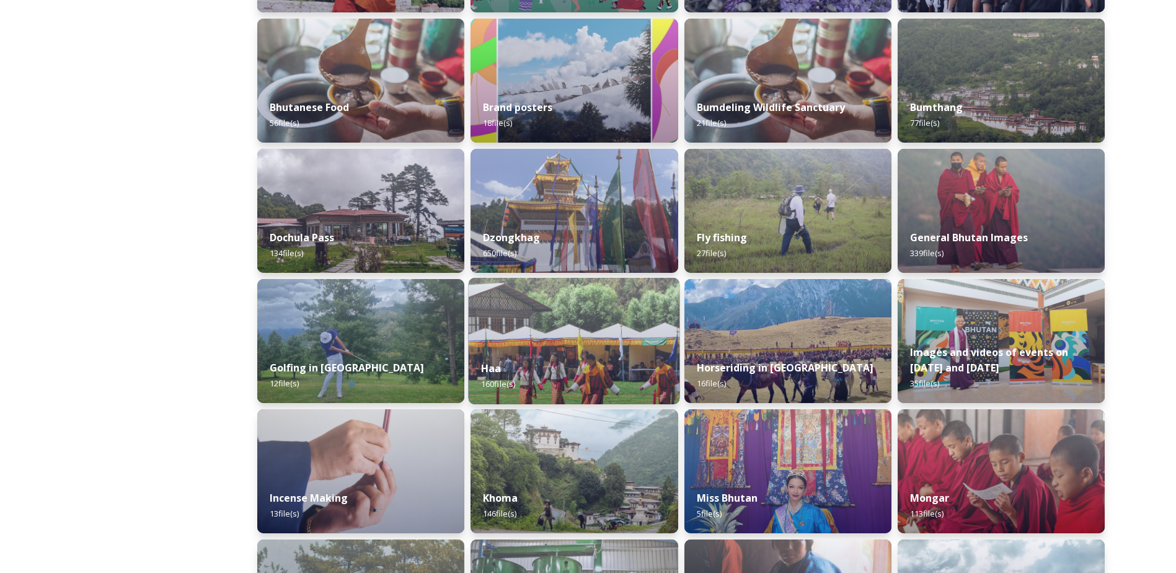
click at [540, 344] on img at bounding box center [574, 341] width 211 height 126
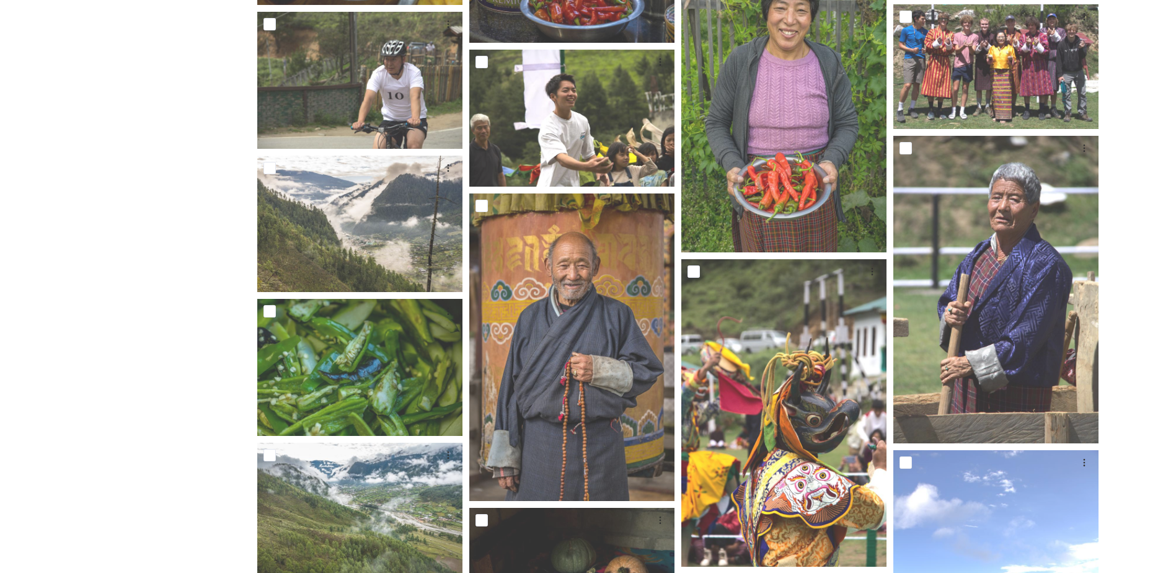
scroll to position [992, 0]
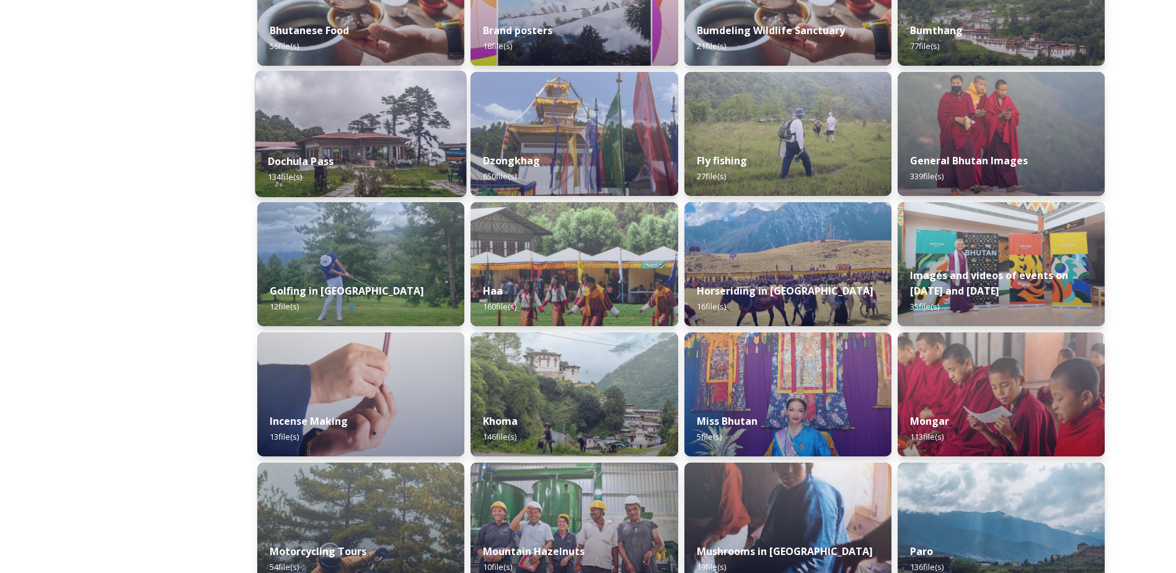
scroll to position [558, 0]
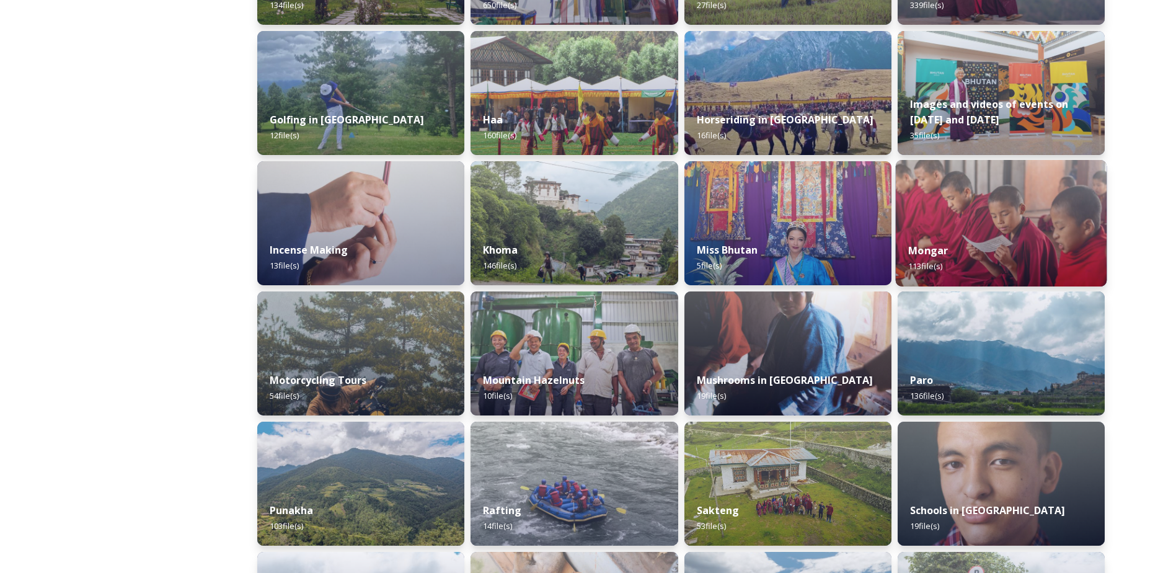
click at [1035, 218] on img at bounding box center [1000, 223] width 211 height 126
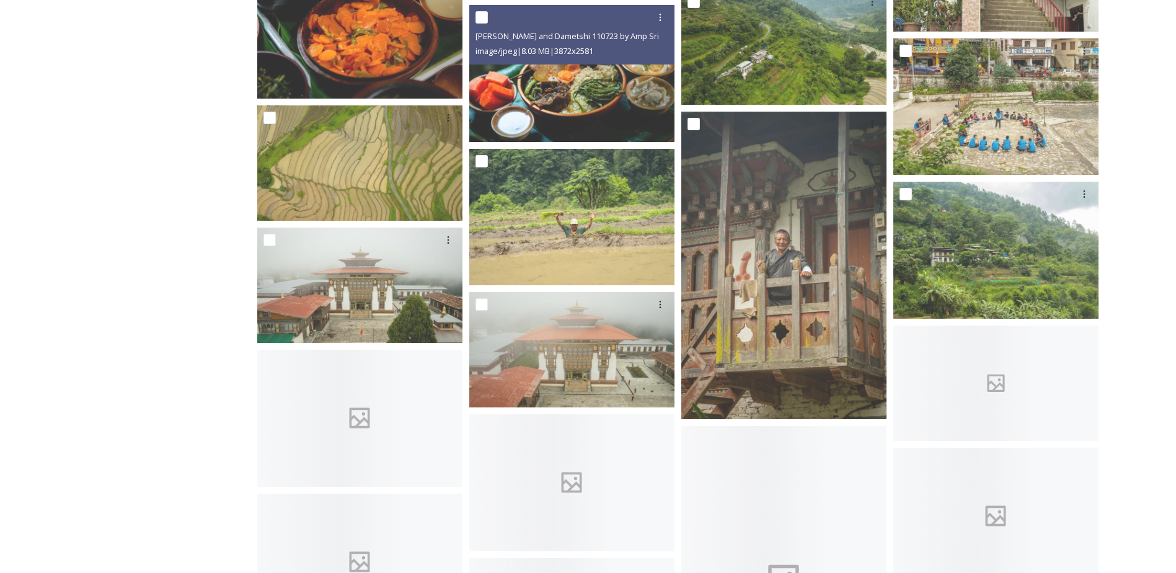
scroll to position [2170, 0]
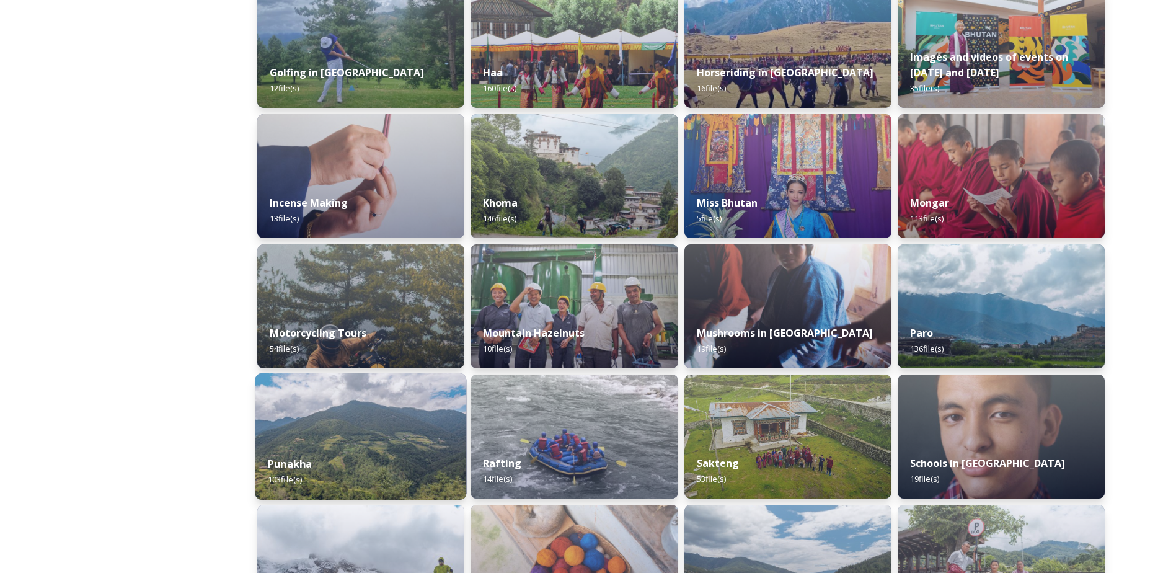
scroll to position [620, 0]
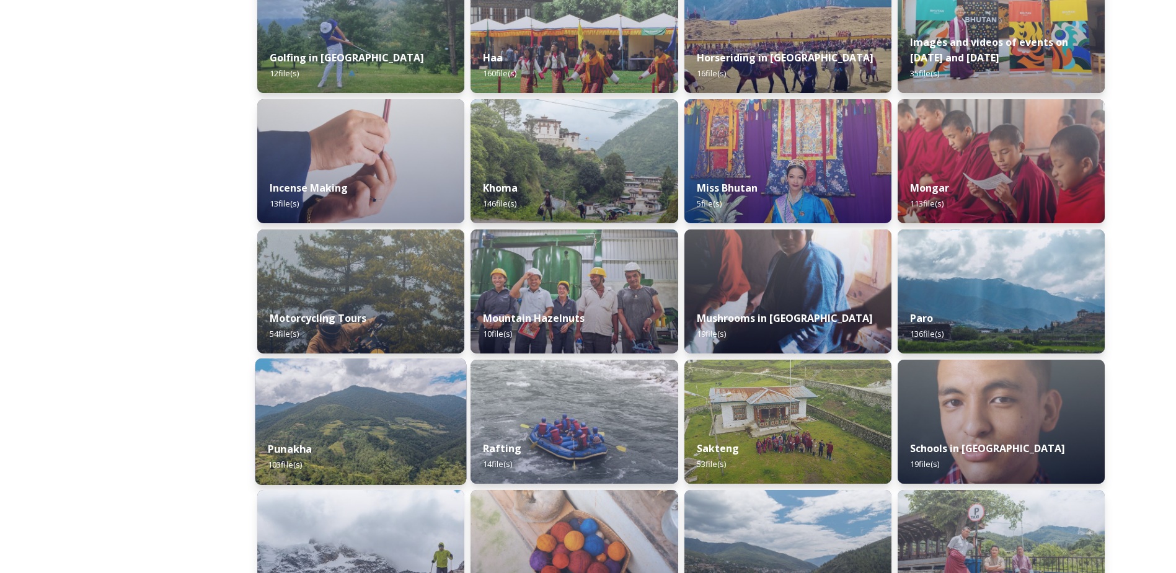
click at [355, 447] on div "Punakha 103 file(s)" at bounding box center [360, 456] width 211 height 56
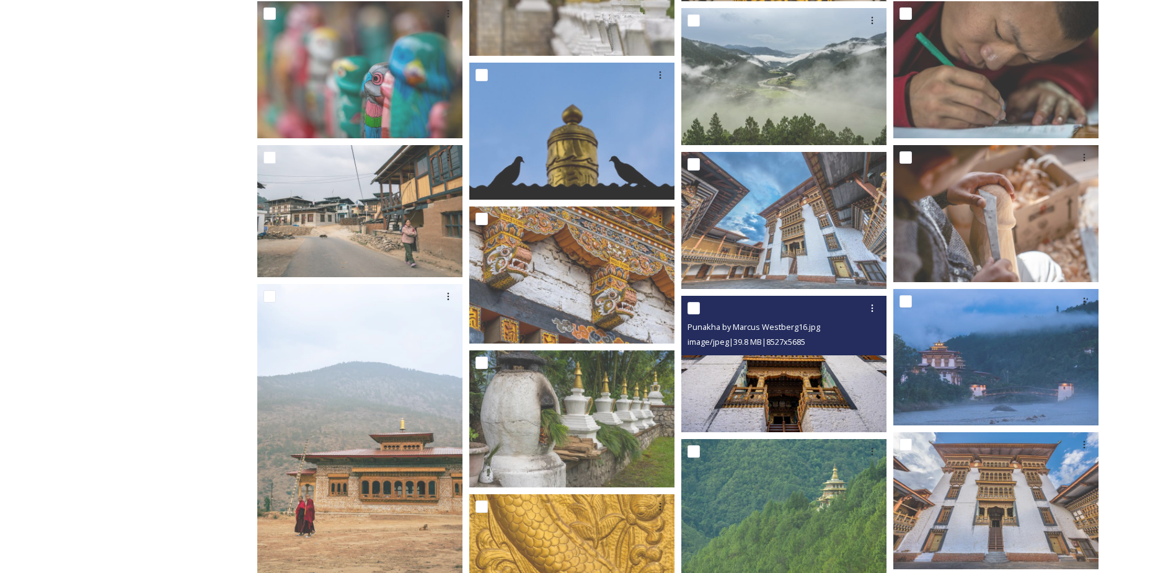
scroll to position [3100, 0]
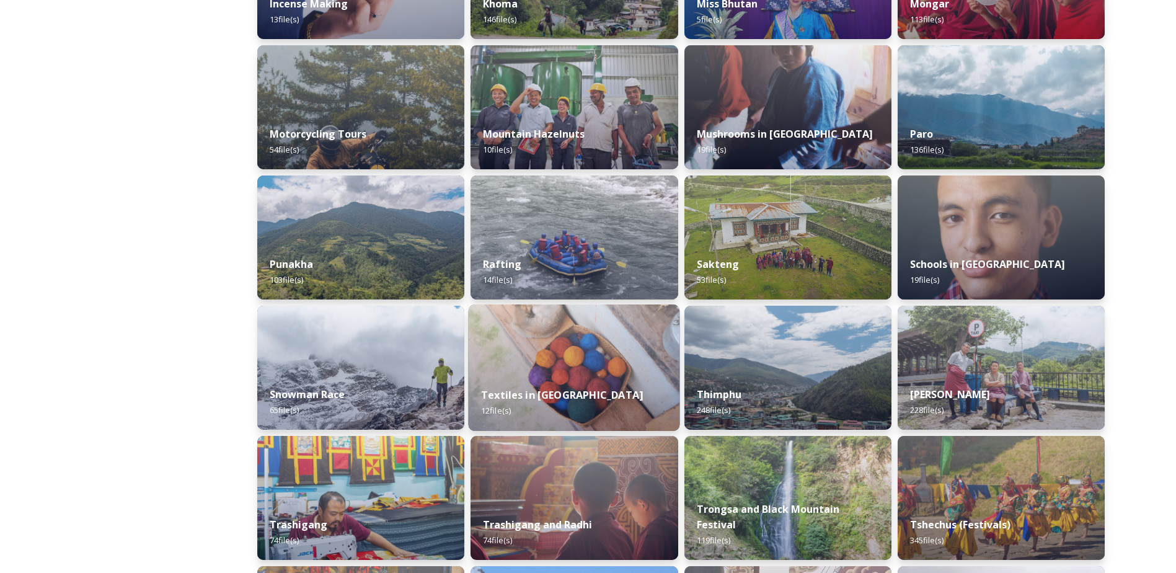
scroll to position [806, 0]
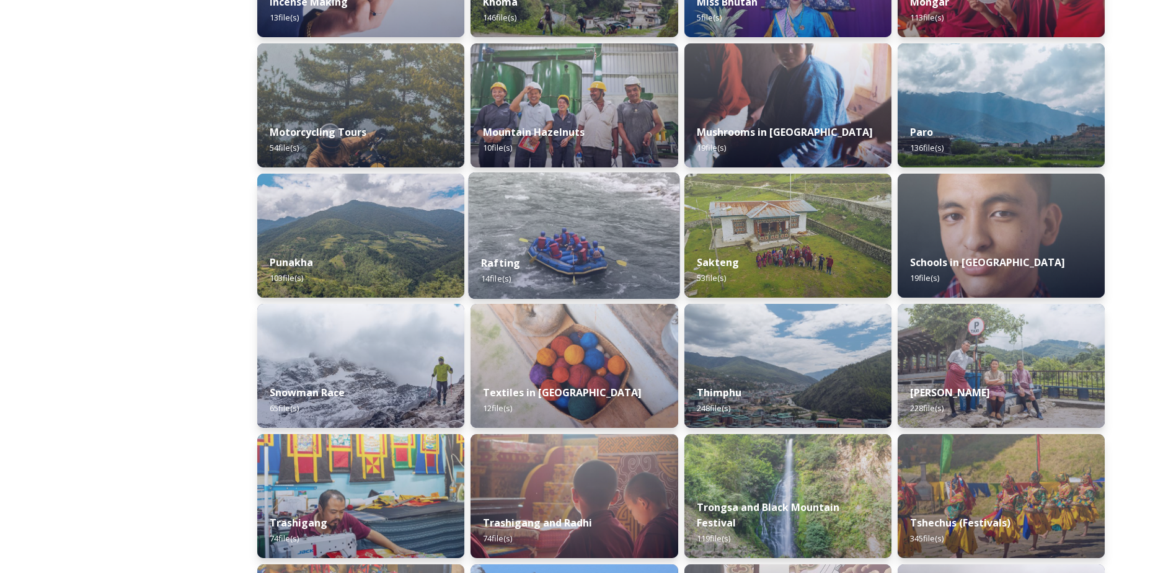
click at [513, 246] on div "Rafting 14 file(s)" at bounding box center [574, 270] width 211 height 56
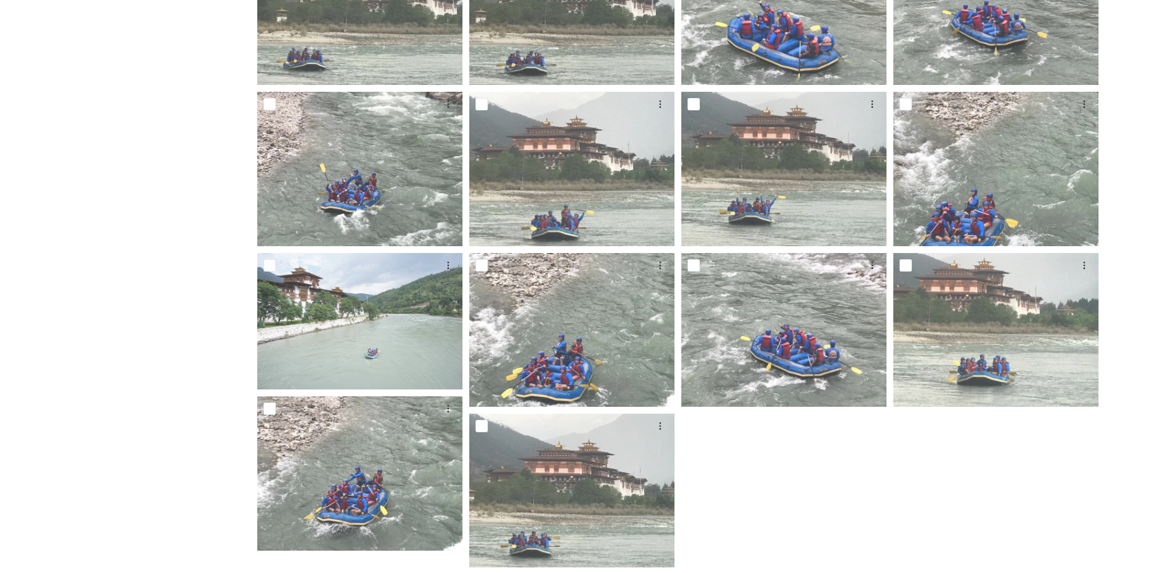
scroll to position [310, 0]
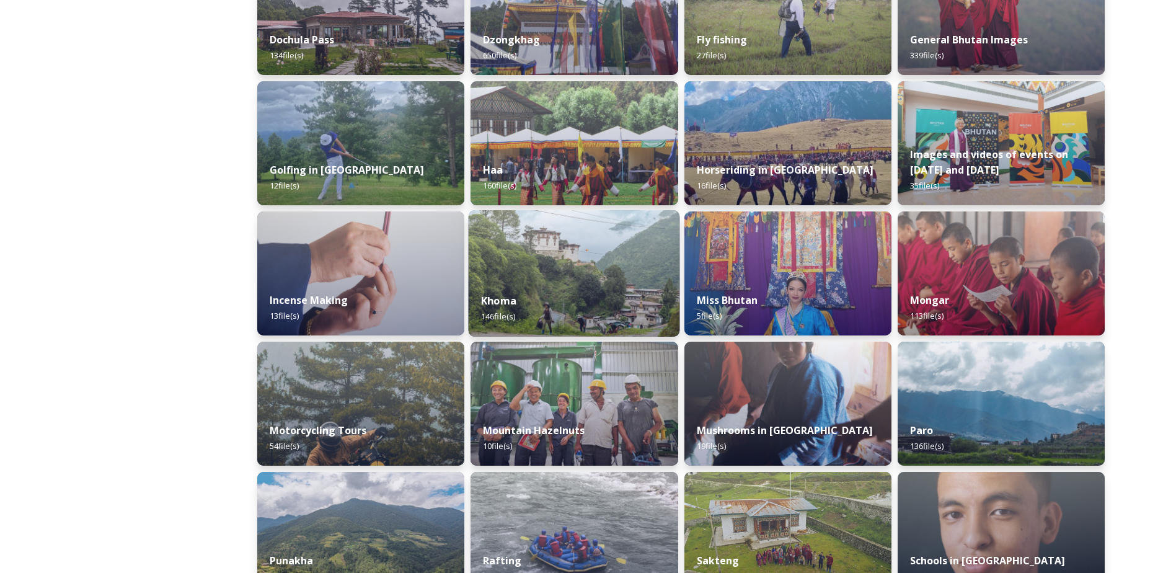
scroll to position [682, 0]
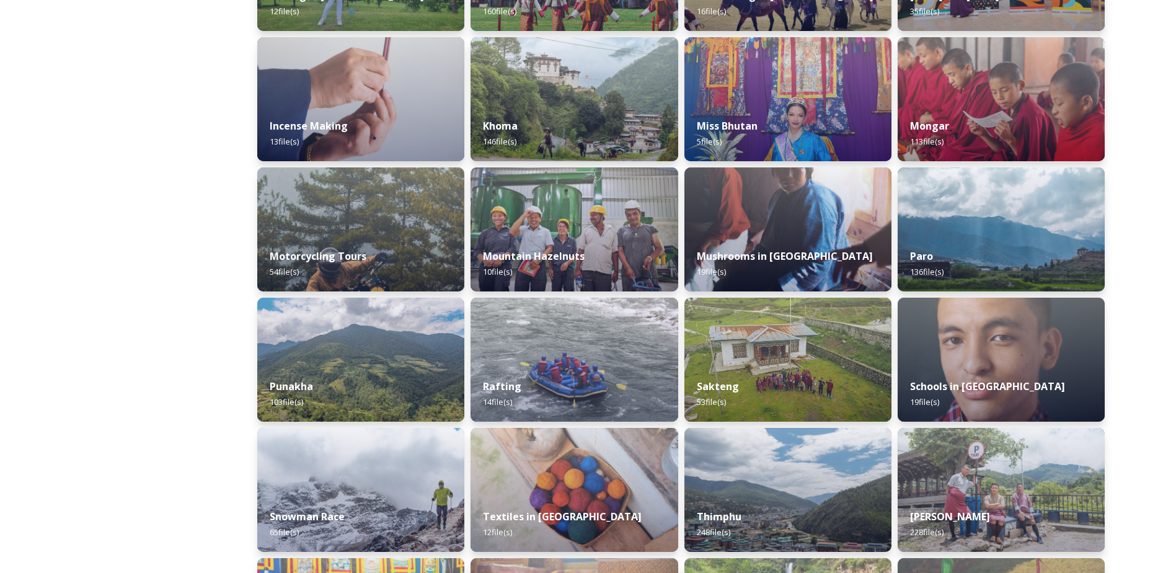
click at [743, 472] on img at bounding box center [787, 490] width 207 height 124
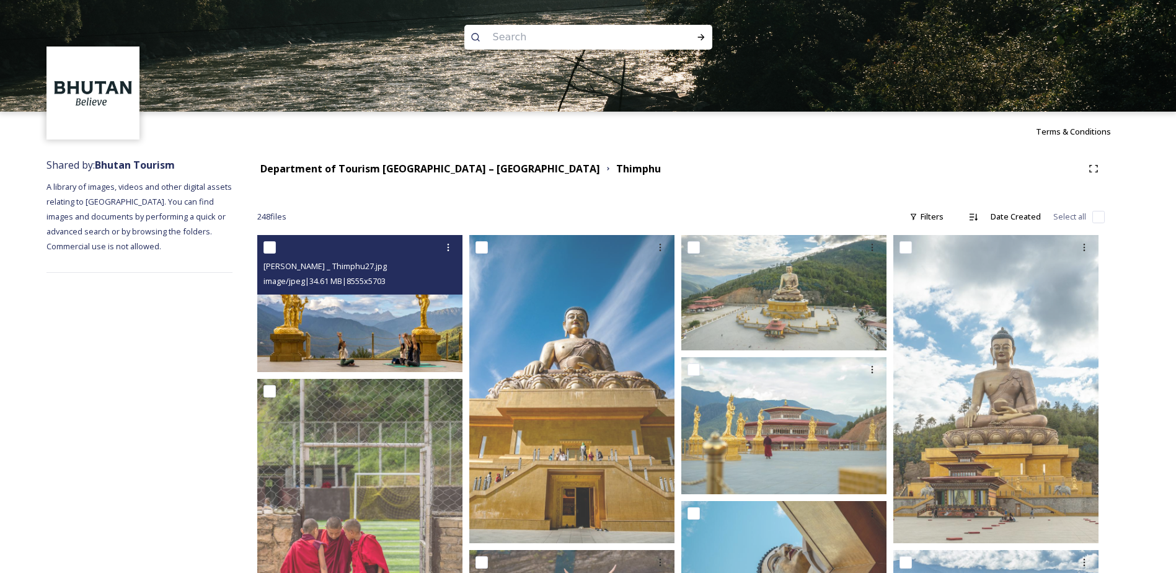
click at [402, 325] on img at bounding box center [359, 303] width 205 height 137
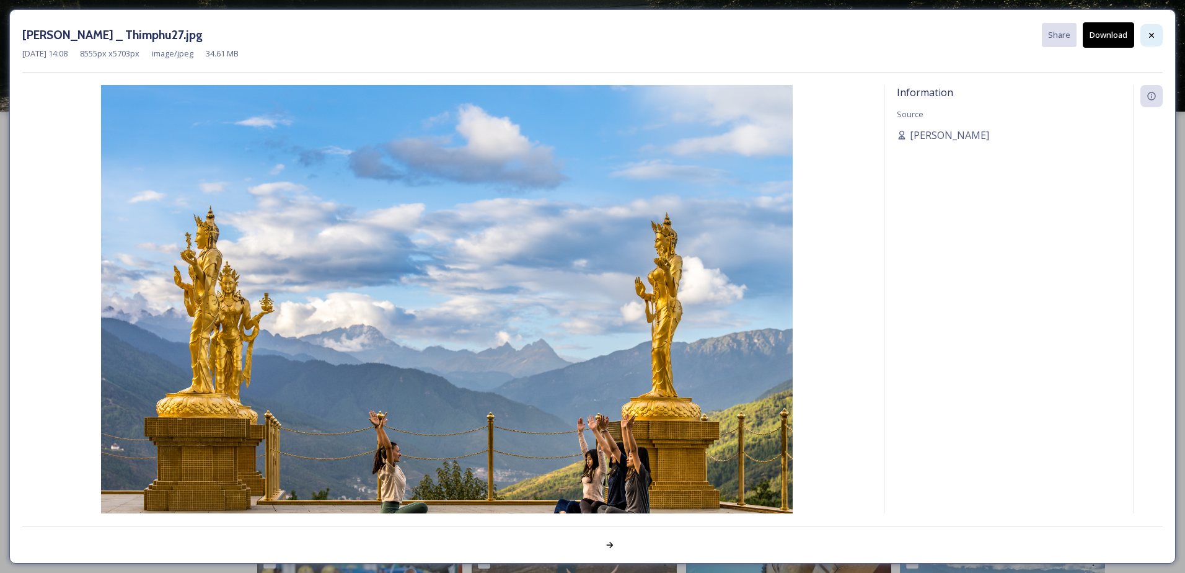
click at [1156, 24] on div at bounding box center [1152, 35] width 22 height 22
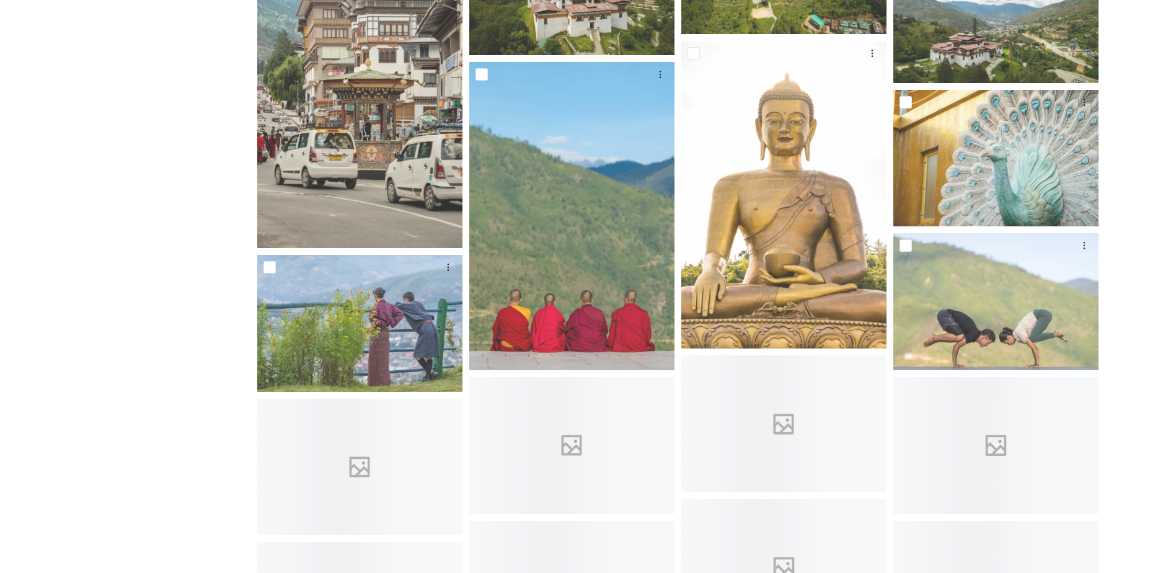
scroll to position [1178, 0]
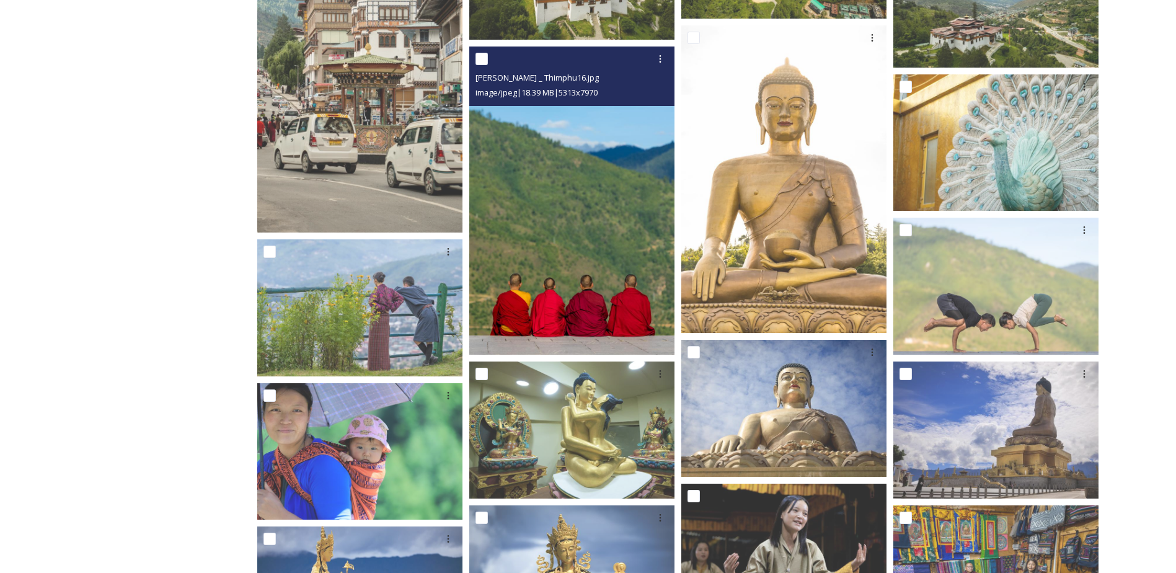
click at [566, 276] on img at bounding box center [571, 200] width 205 height 308
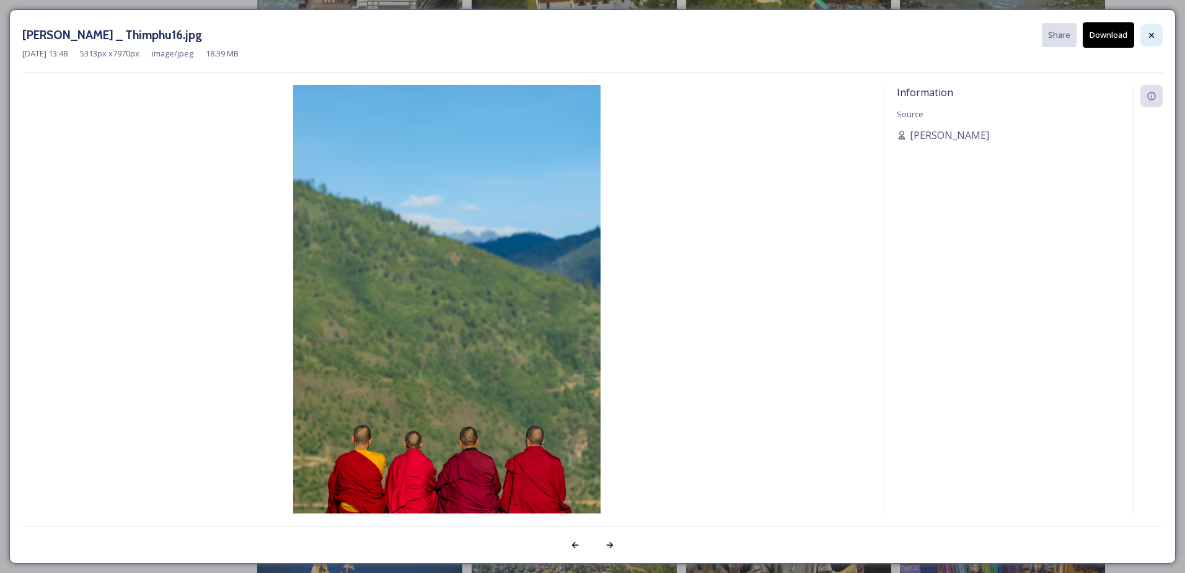
click at [1150, 26] on div at bounding box center [1152, 35] width 22 height 22
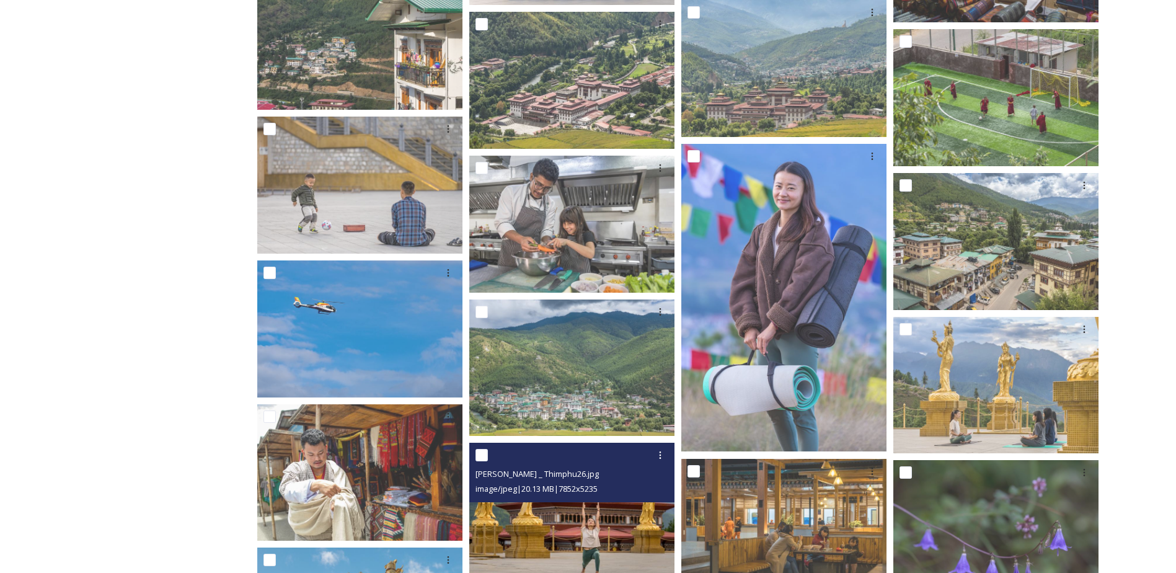
scroll to position [7749, 0]
